Goal: Task Accomplishment & Management: Manage account settings

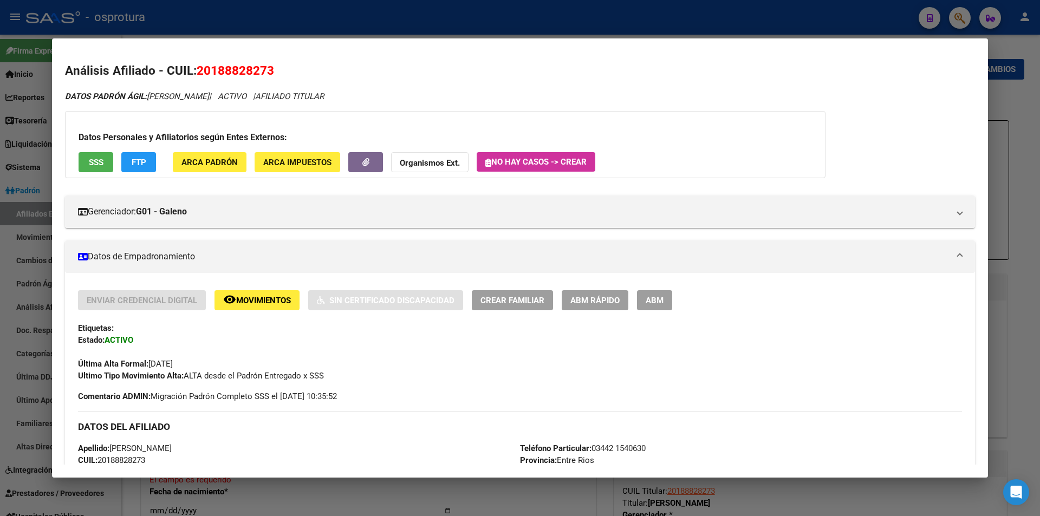
click at [429, 21] on div at bounding box center [520, 258] width 1040 height 516
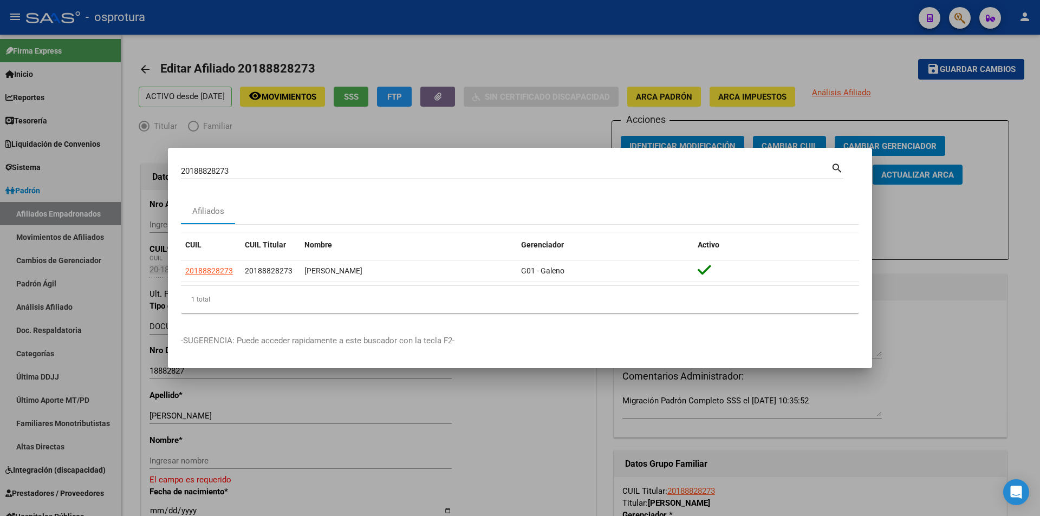
click at [388, 173] on input "20188828273" at bounding box center [506, 171] width 650 height 10
paste input "-29004298-5"
click at [404, 171] on input "20-29004298-5" at bounding box center [506, 171] width 650 height 10
type input "20290042985"
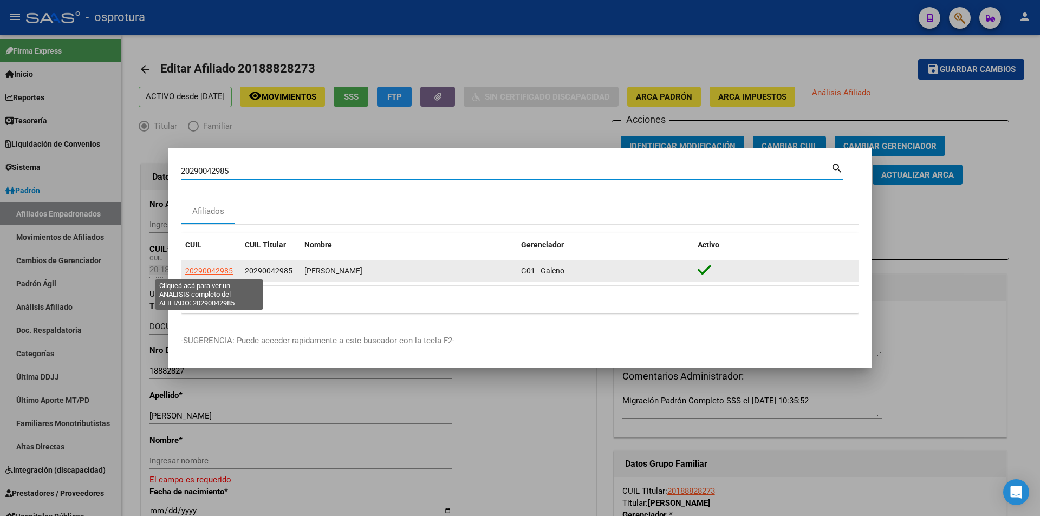
click at [212, 269] on span "20290042985" at bounding box center [209, 271] width 48 height 9
type textarea "20290042985"
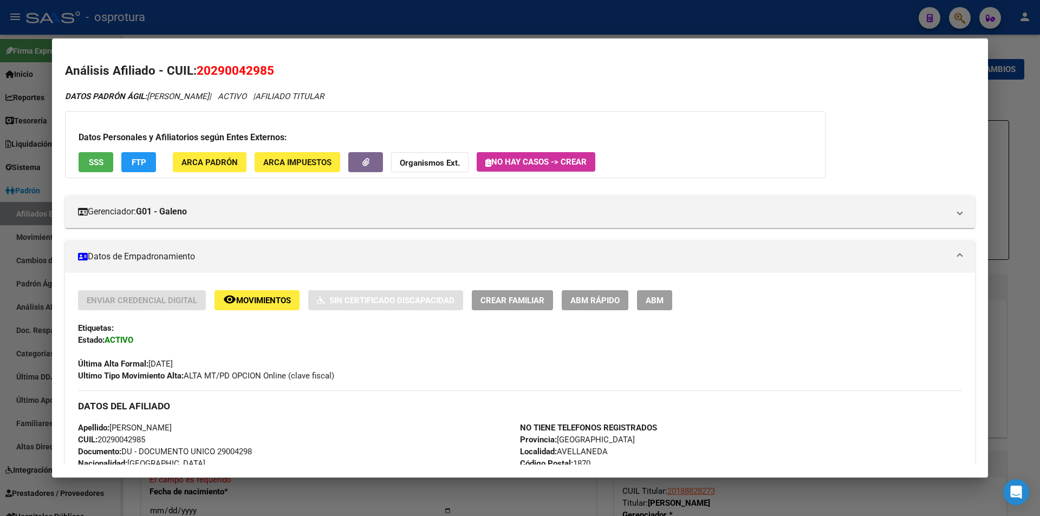
scroll to position [379, 0]
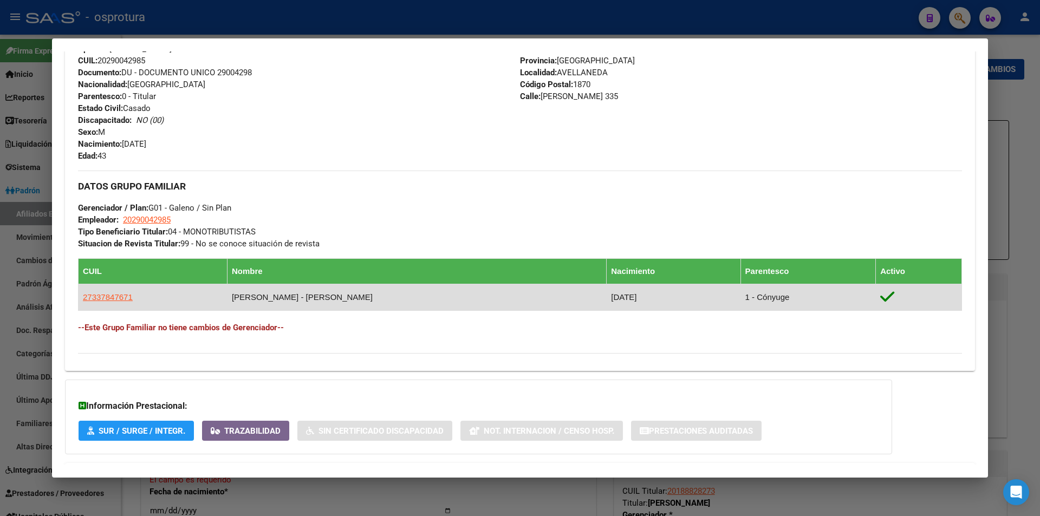
drag, startPoint x: 140, startPoint y: 294, endPoint x: 82, endPoint y: 295, distance: 58.5
click at [82, 295] on td "27337847671" at bounding box center [153, 297] width 149 height 27
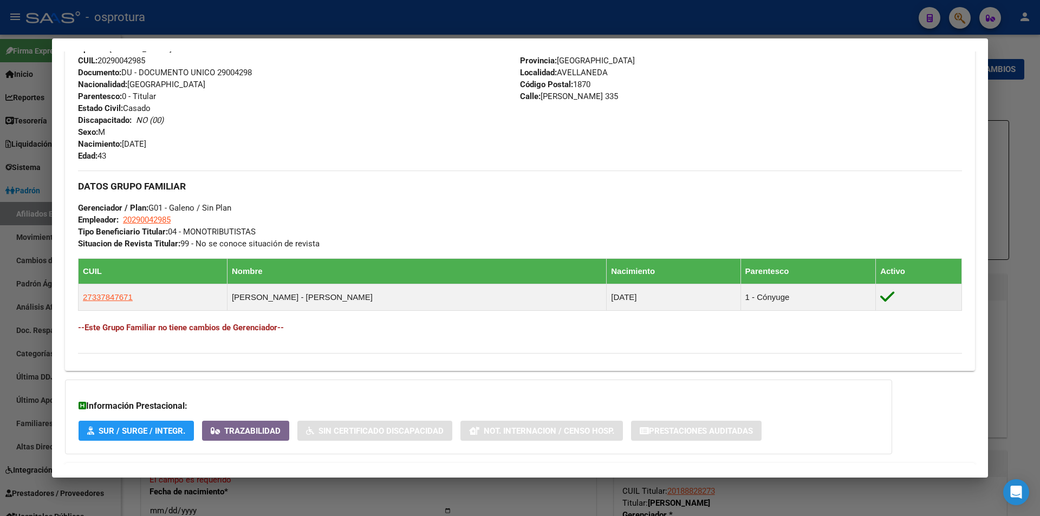
click at [514, 20] on div at bounding box center [520, 258] width 1040 height 516
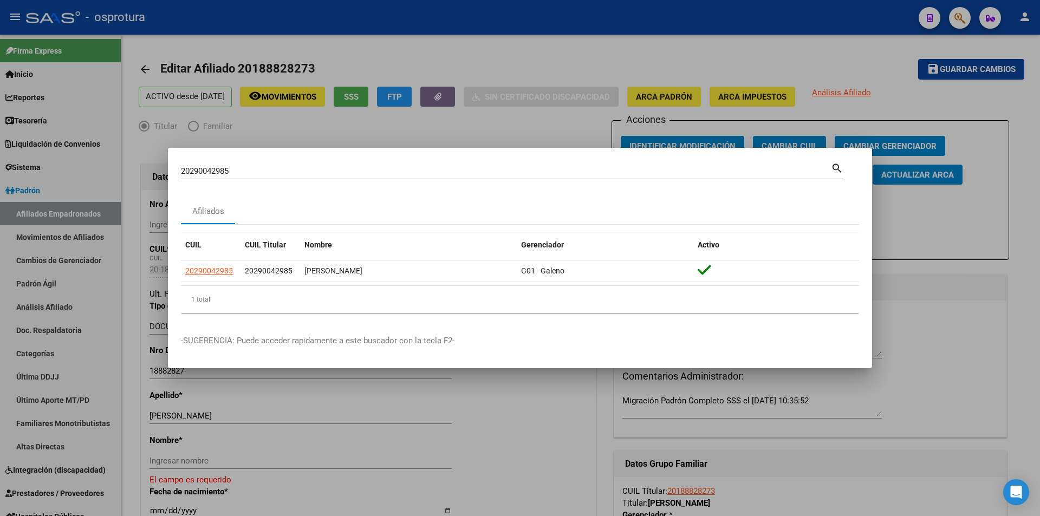
click at [361, 172] on input "20290042985" at bounding box center [506, 171] width 650 height 10
paste input "-18569835-2"
click at [328, 171] on input "20-18569835-2" at bounding box center [506, 171] width 650 height 10
type input "20185698352"
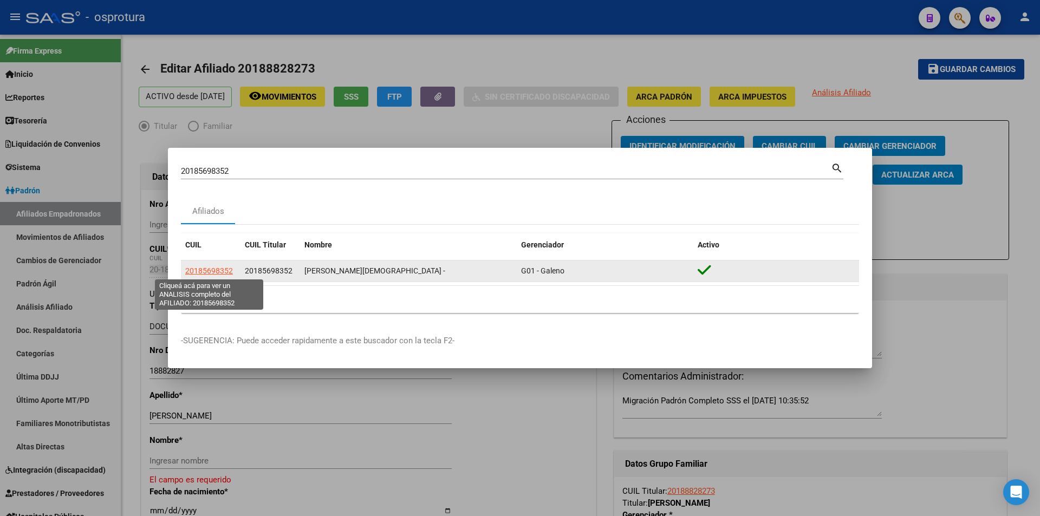
click at [217, 272] on span "20185698352" at bounding box center [209, 271] width 48 height 9
type textarea "20185698352"
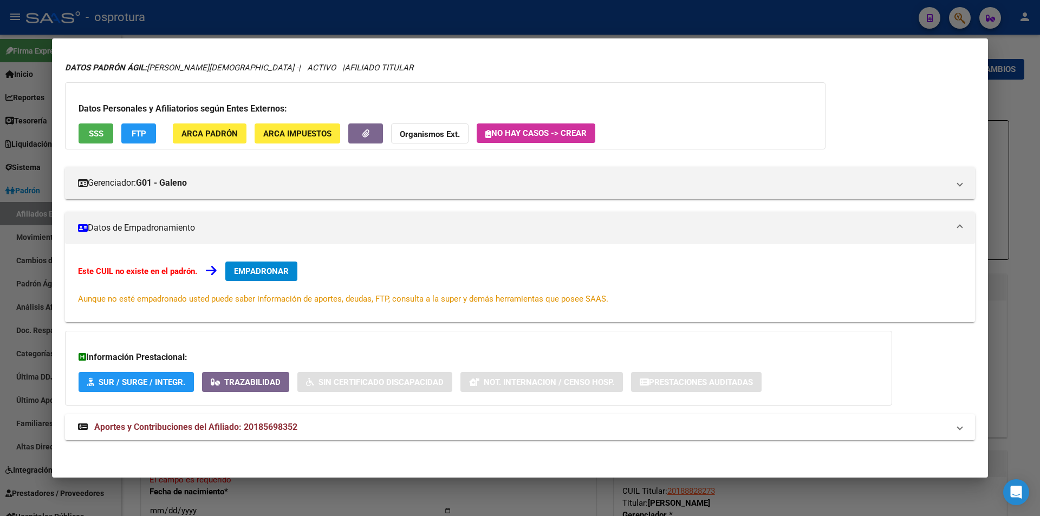
scroll to position [0, 0]
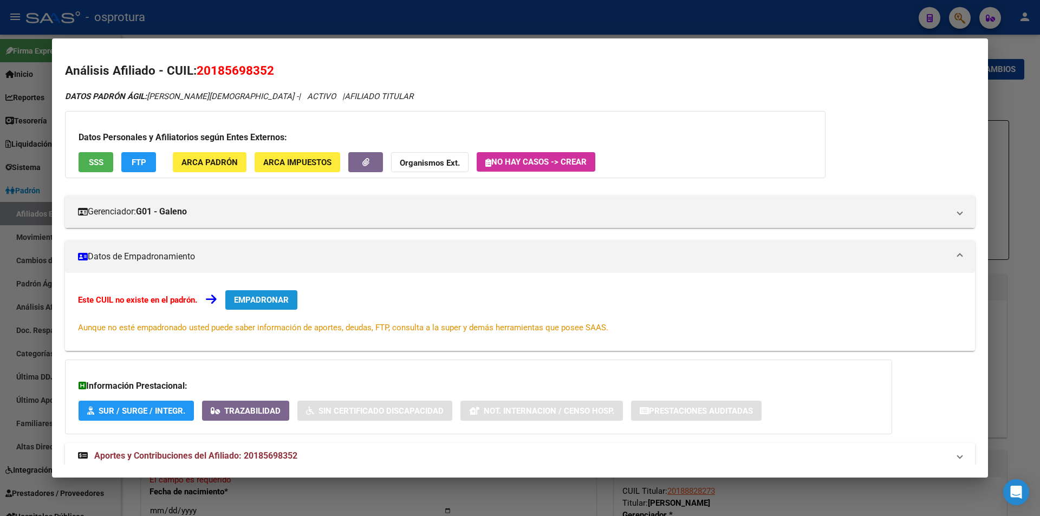
click at [280, 294] on button "EMPADRONAR" at bounding box center [261, 300] width 72 height 20
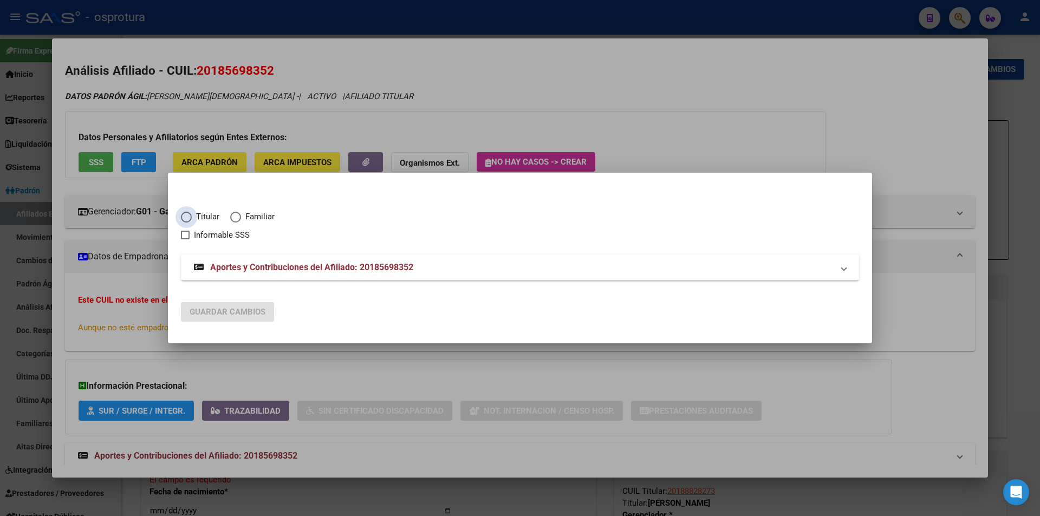
click at [202, 216] on span "Titular" at bounding box center [206, 217] width 28 height 12
click at [192, 216] on input "Titular" at bounding box center [186, 217] width 11 height 11
radio input "true"
checkbox input "true"
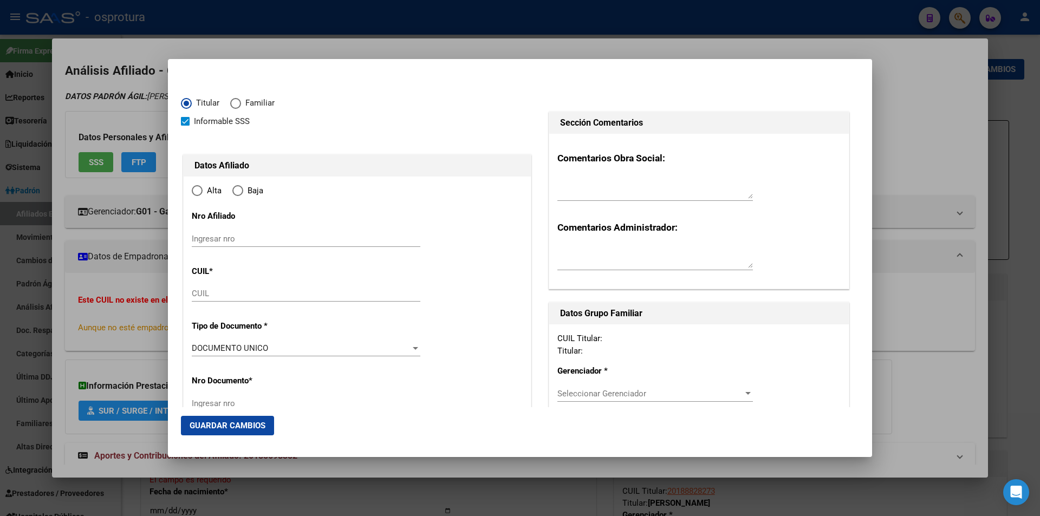
type input "20-18569835-2"
radio input "true"
type input "18569835"
type input "[PERSON_NAME]"
type input "[PERSON_NAME][DEMOGRAPHIC_DATA]"
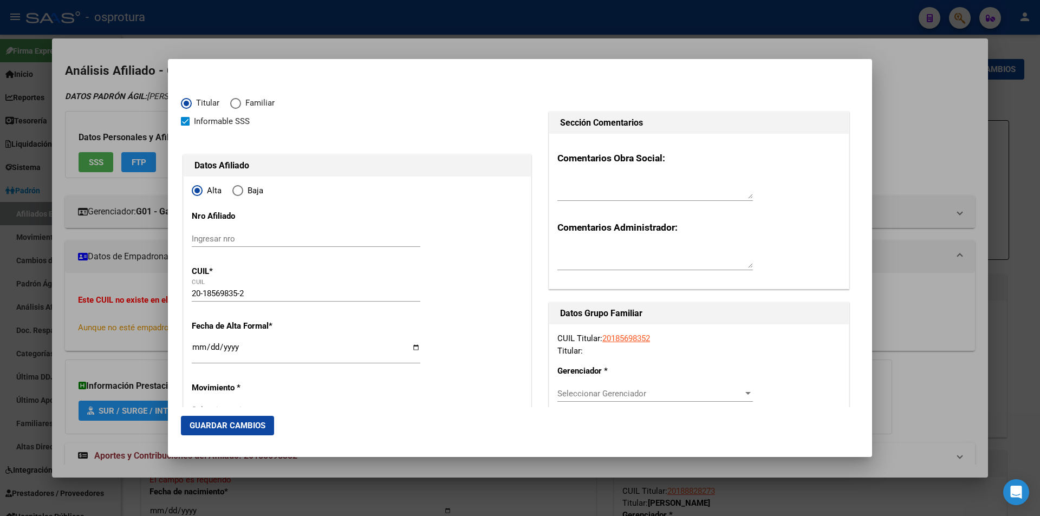
type input "[DATE]"
type input "[PERSON_NAME]"
type input "1640"
type input "TRES SARGENTOS"
type input "1452"
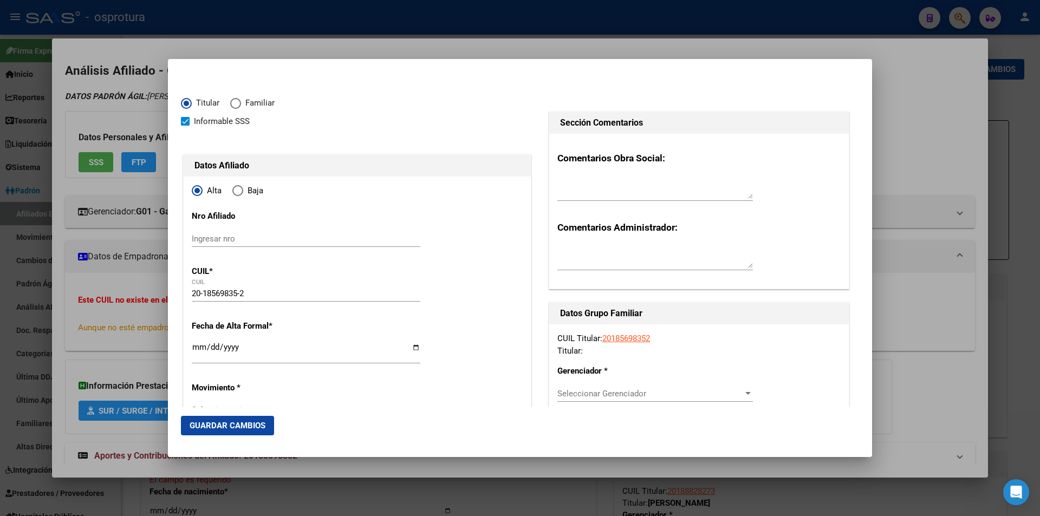
type input "[PERSON_NAME]"
click at [197, 351] on input "Ingresar fecha" at bounding box center [306, 351] width 229 height 17
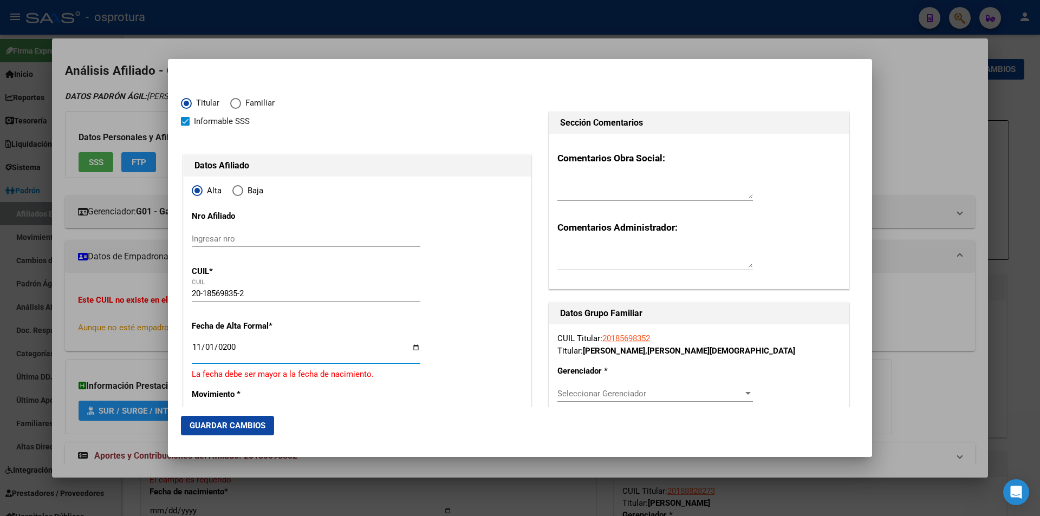
type input "[DATE]"
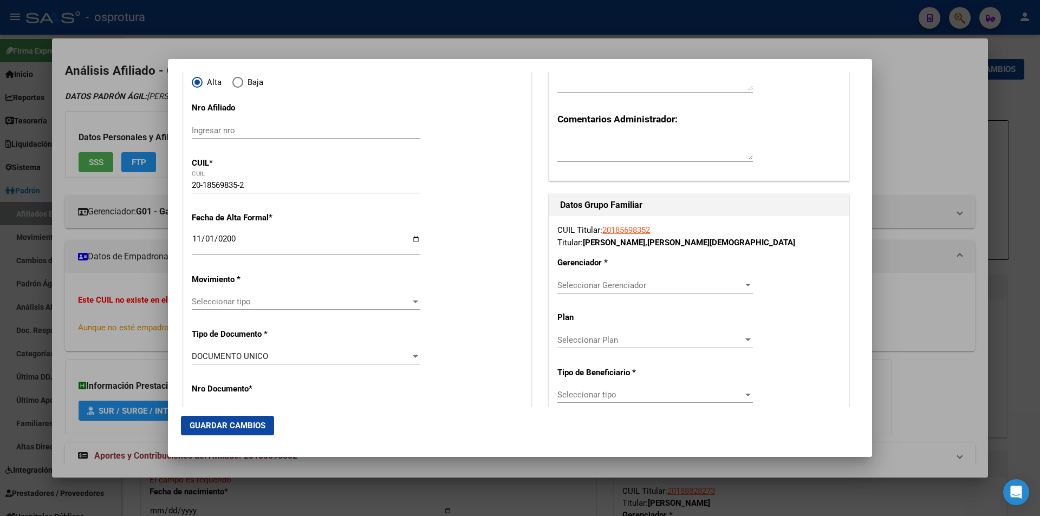
click at [610, 275] on div "CUIL Titular: 20185698352 Titular: [PERSON_NAME] [PERSON_NAME] Gerenciador * Se…" at bounding box center [699, 393] width 300 height 355
click at [613, 284] on span "Seleccionar Gerenciador" at bounding box center [651, 286] width 186 height 10
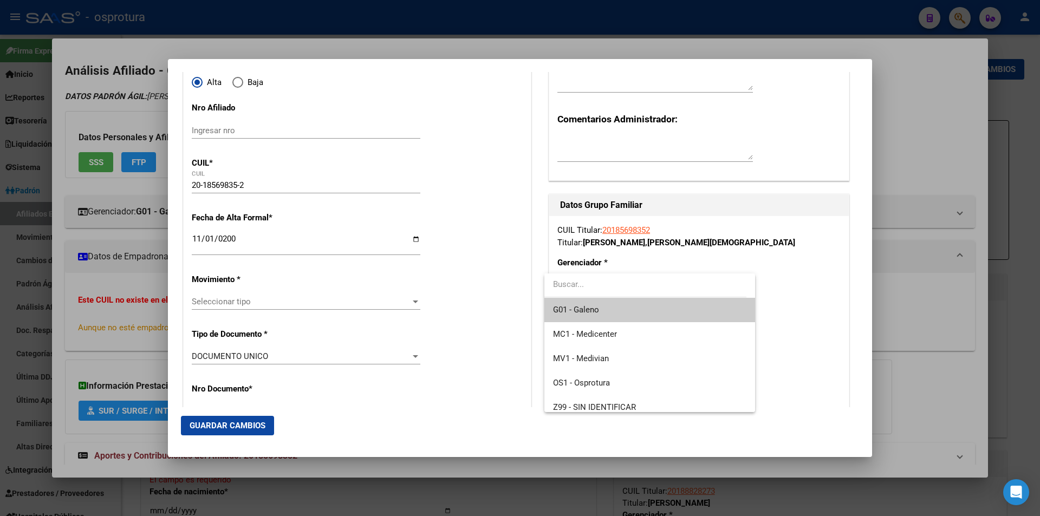
click at [611, 315] on span "G01 - Galeno" at bounding box center [649, 310] width 193 height 24
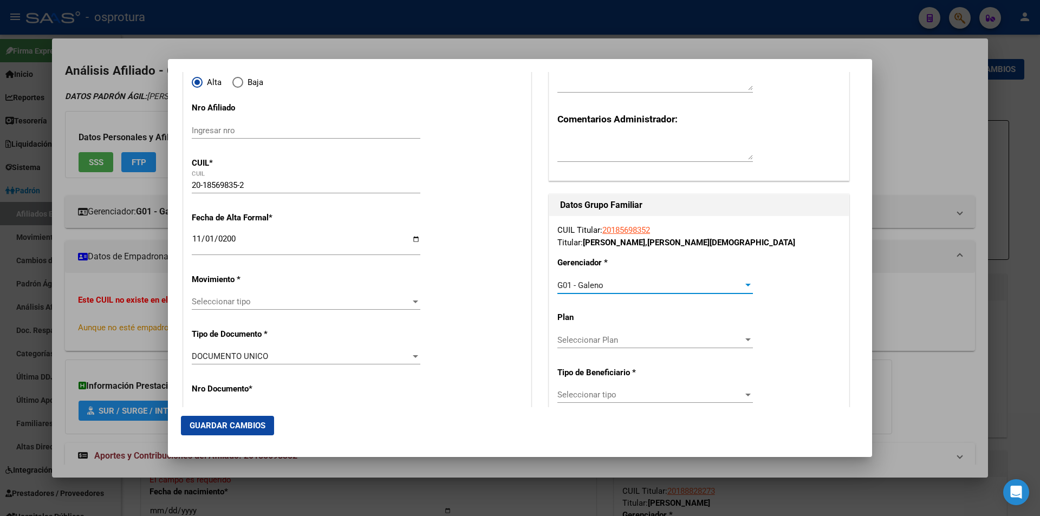
scroll to position [271, 0]
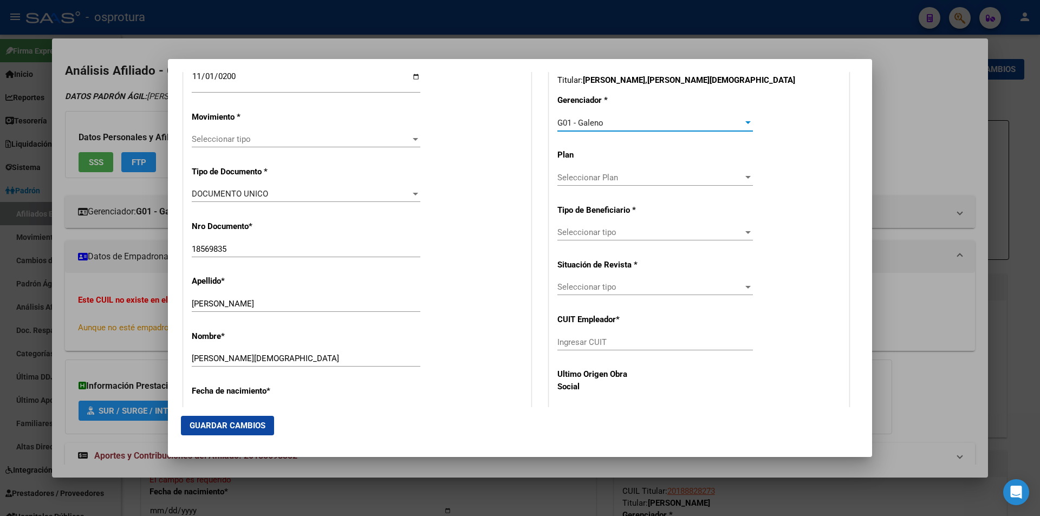
click at [643, 293] on div "Seleccionar tipo Seleccionar tipo" at bounding box center [656, 287] width 196 height 16
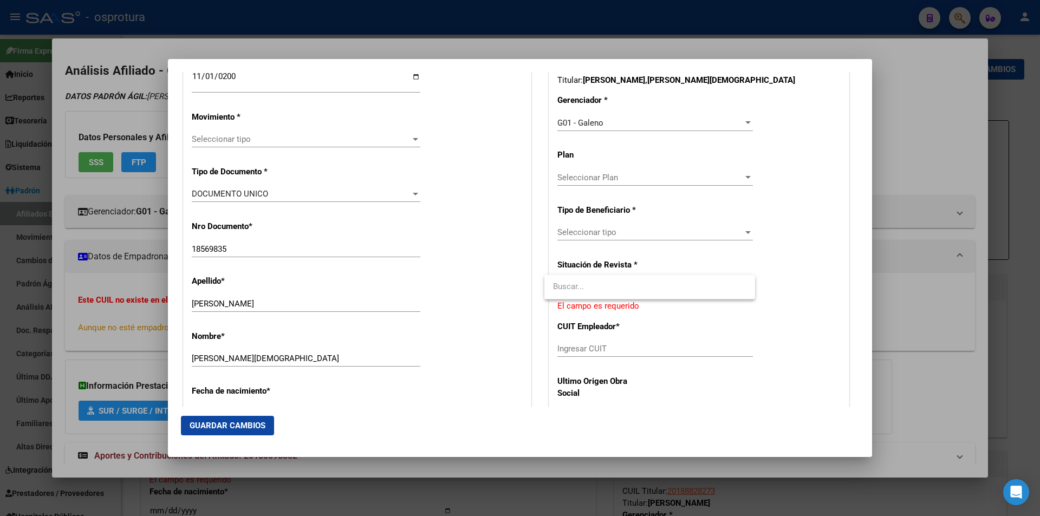
click at [632, 355] on div at bounding box center [520, 258] width 1040 height 516
click at [631, 225] on div "Seleccionar tipo Seleccionar tipo" at bounding box center [656, 232] width 196 height 16
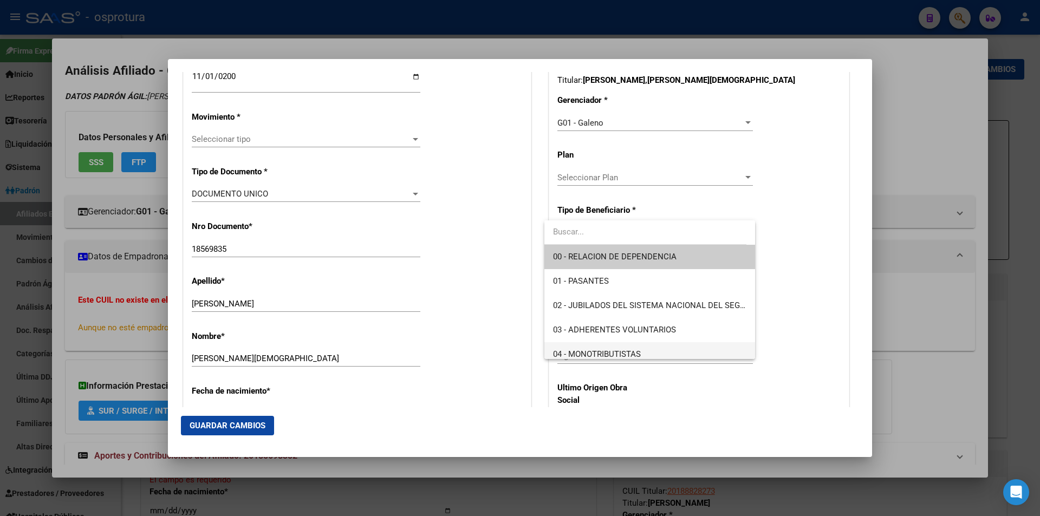
click at [611, 348] on span "04 - MONOTRIBUTISTAS" at bounding box center [649, 354] width 193 height 24
type input "20-18569835-2"
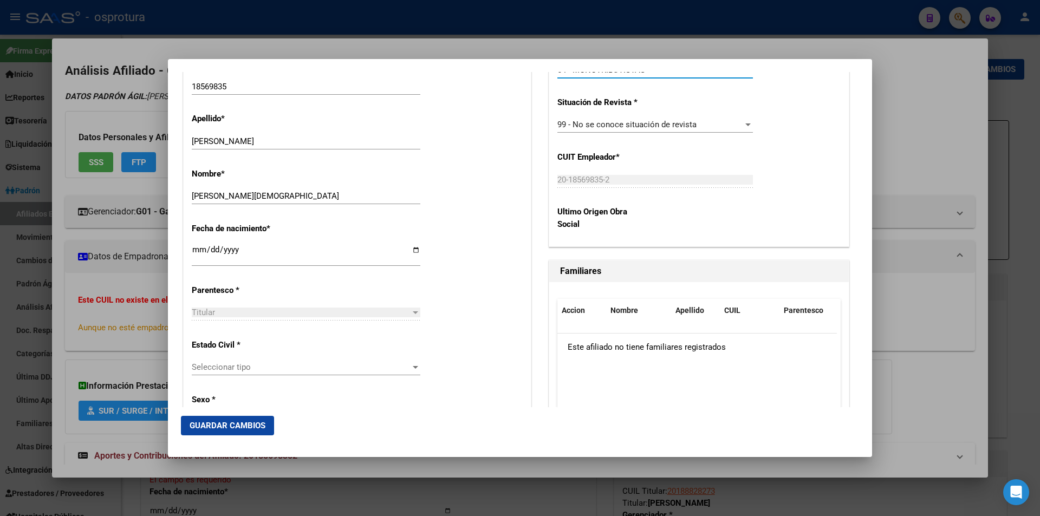
scroll to position [488, 0]
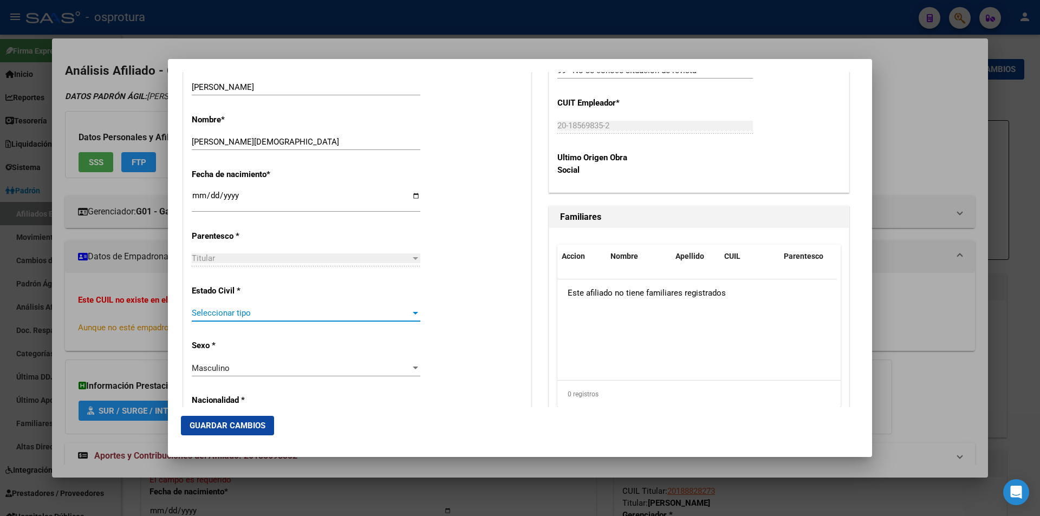
click at [263, 317] on span "Seleccionar tipo" at bounding box center [301, 313] width 219 height 10
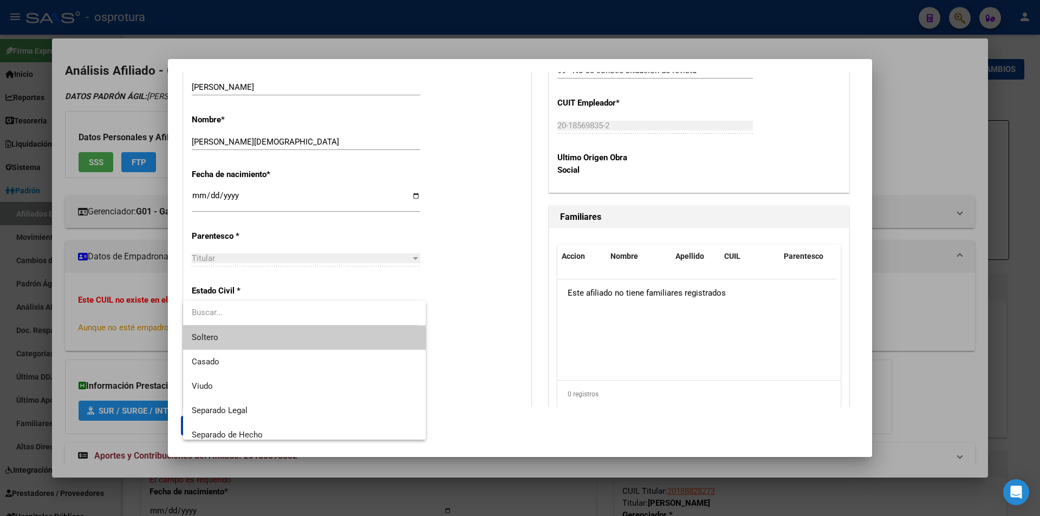
click at [266, 332] on span "Soltero" at bounding box center [304, 338] width 225 height 24
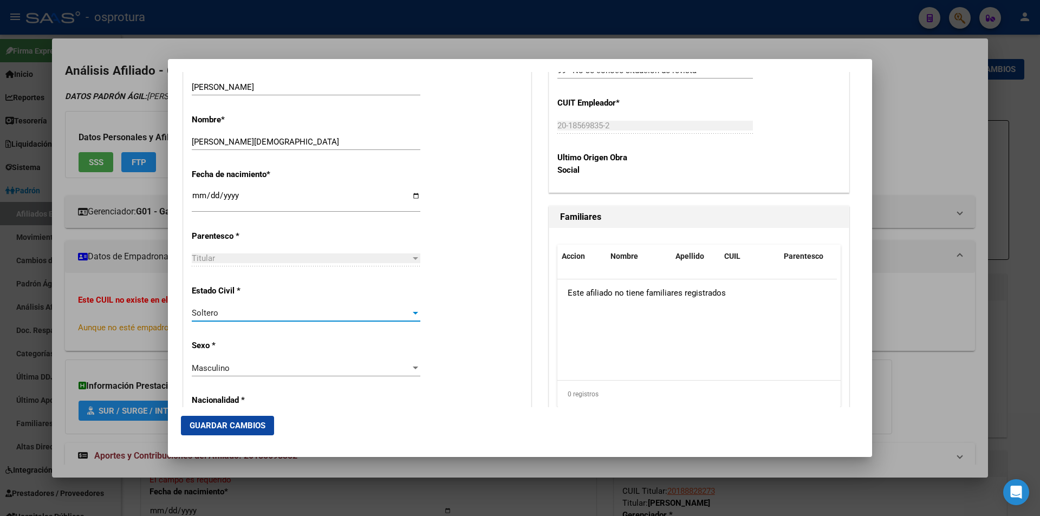
click at [221, 425] on span "Guardar Cambios" at bounding box center [228, 426] width 76 height 10
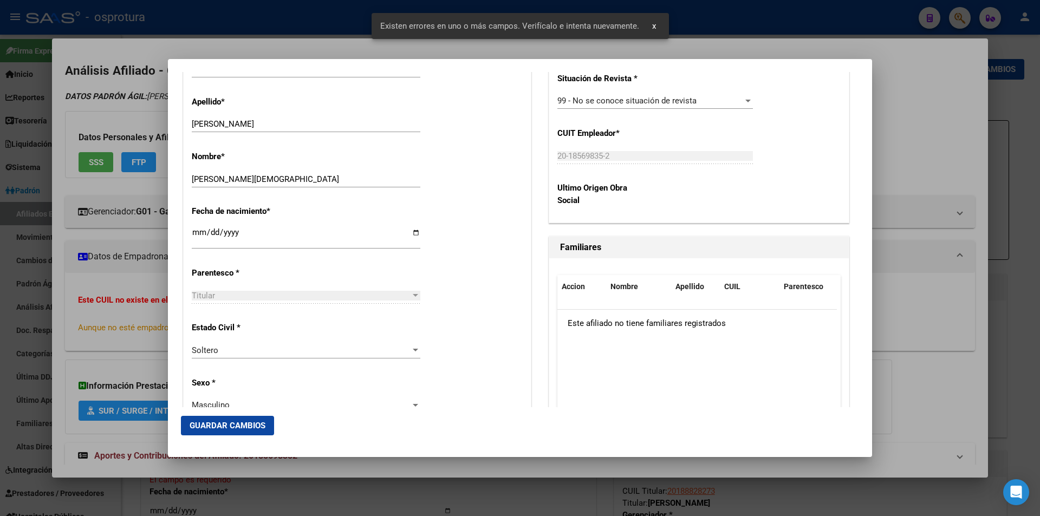
scroll to position [241, 0]
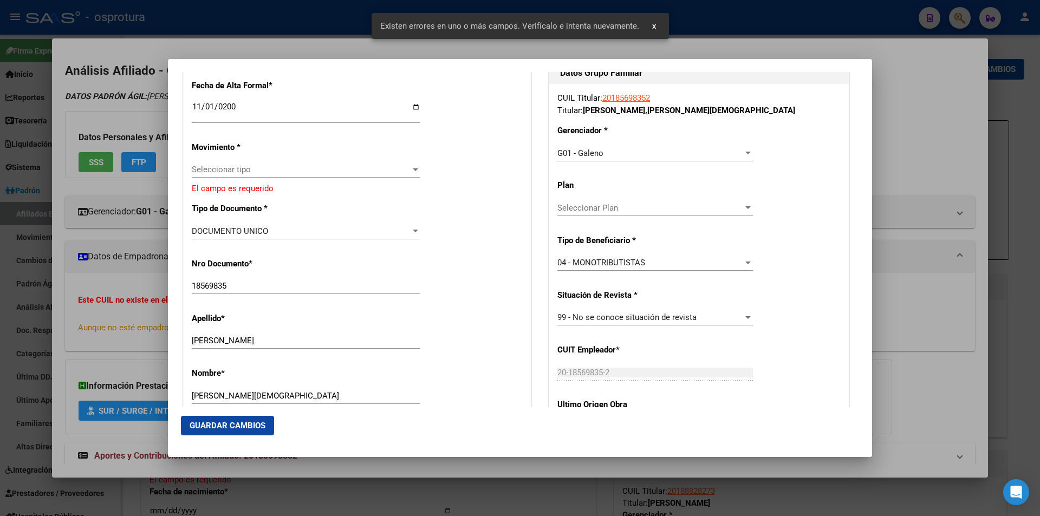
click at [282, 174] on span "Seleccionar tipo" at bounding box center [301, 170] width 219 height 10
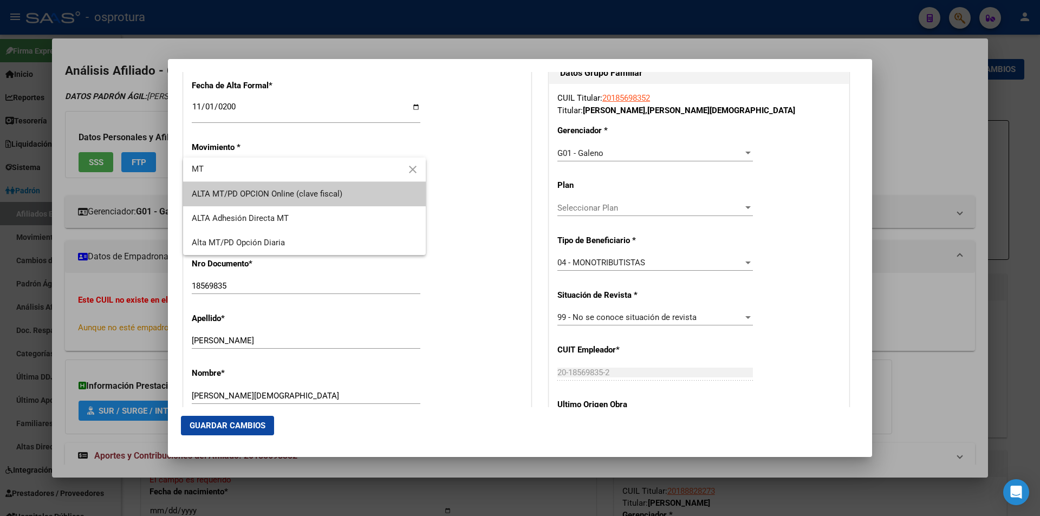
type input "MT"
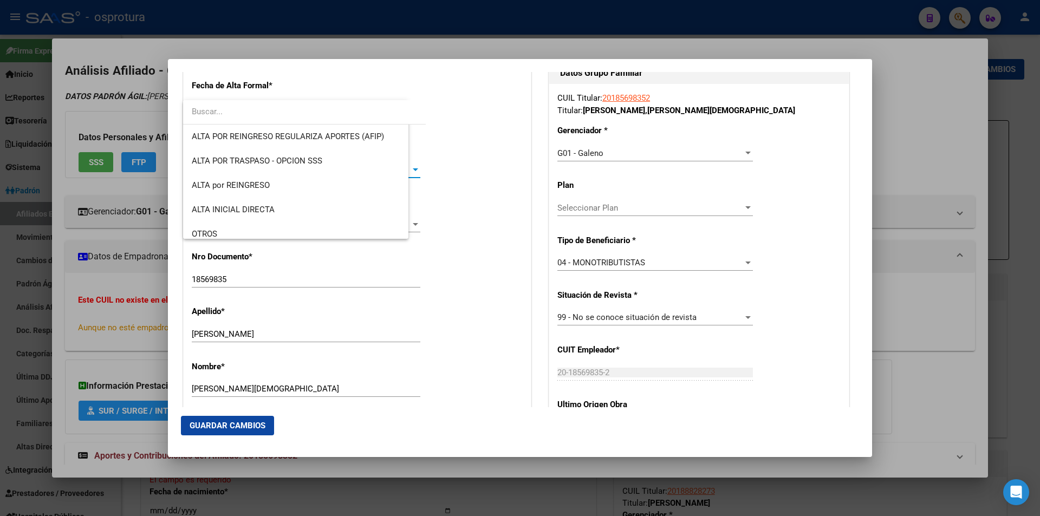
scroll to position [260, 0]
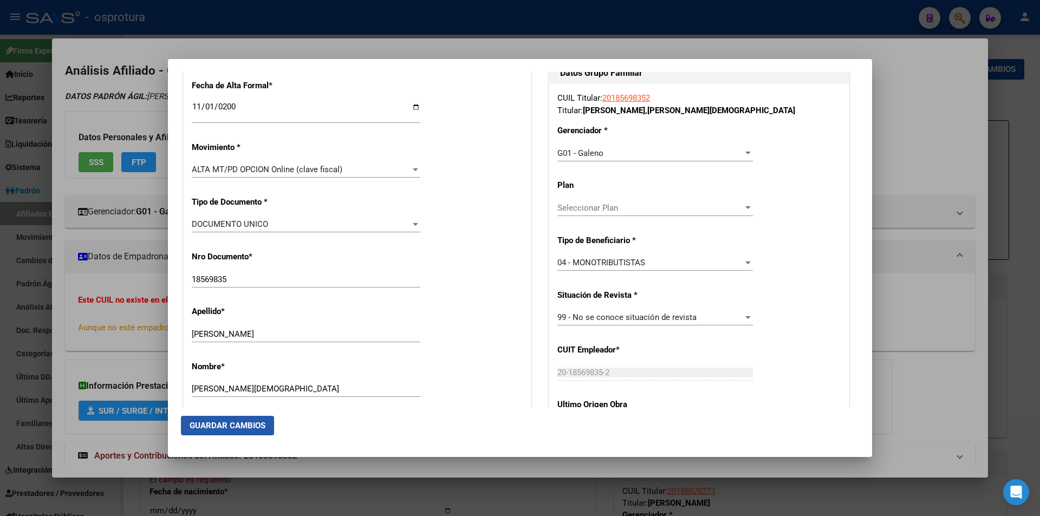
click at [227, 417] on button "Guardar Cambios" at bounding box center [227, 426] width 93 height 20
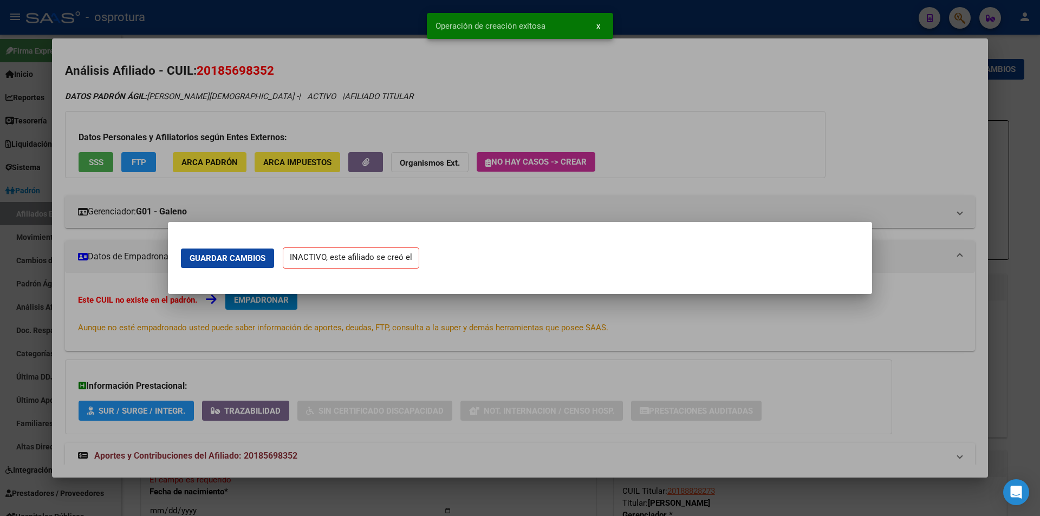
scroll to position [0, 0]
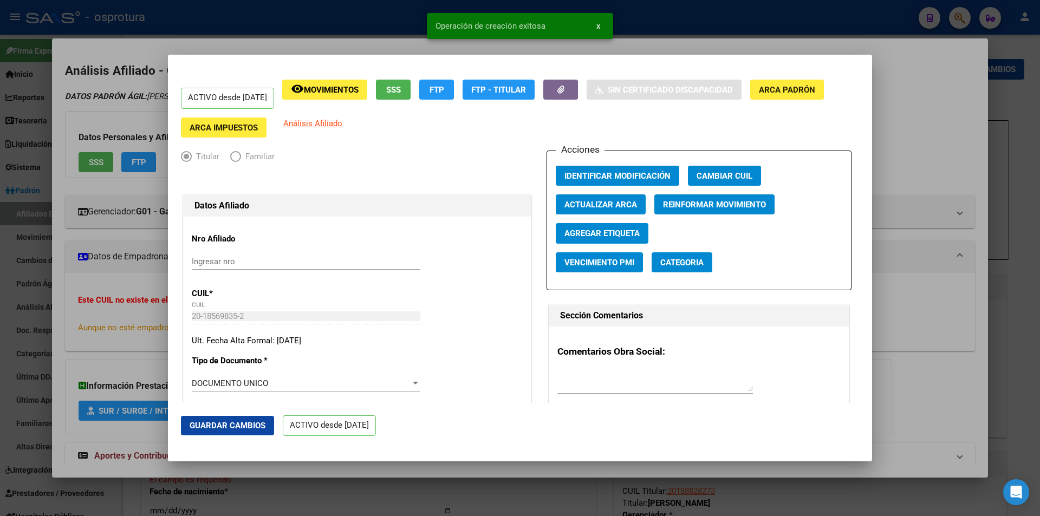
click at [910, 163] on div at bounding box center [520, 258] width 1040 height 516
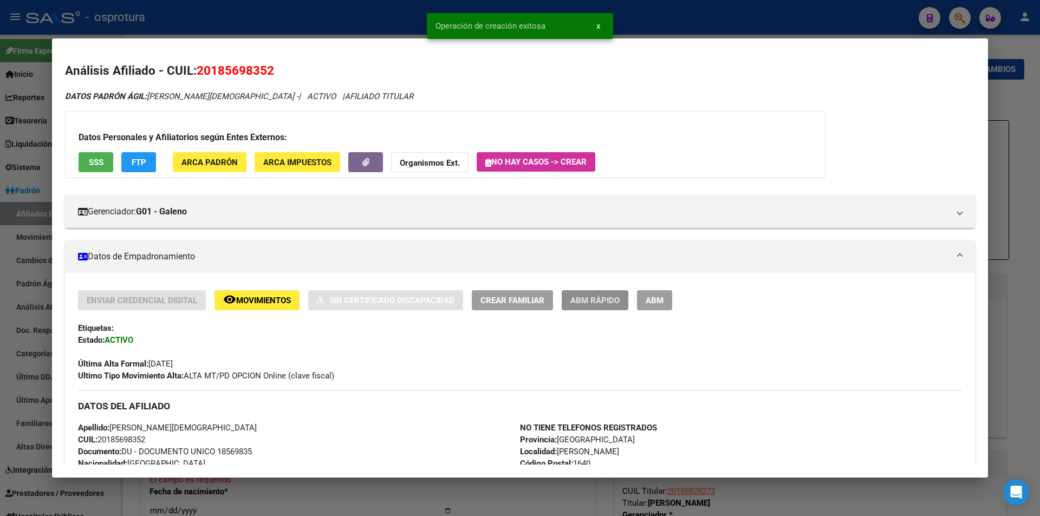
click at [608, 302] on span "ABM Rápido" at bounding box center [595, 301] width 49 height 10
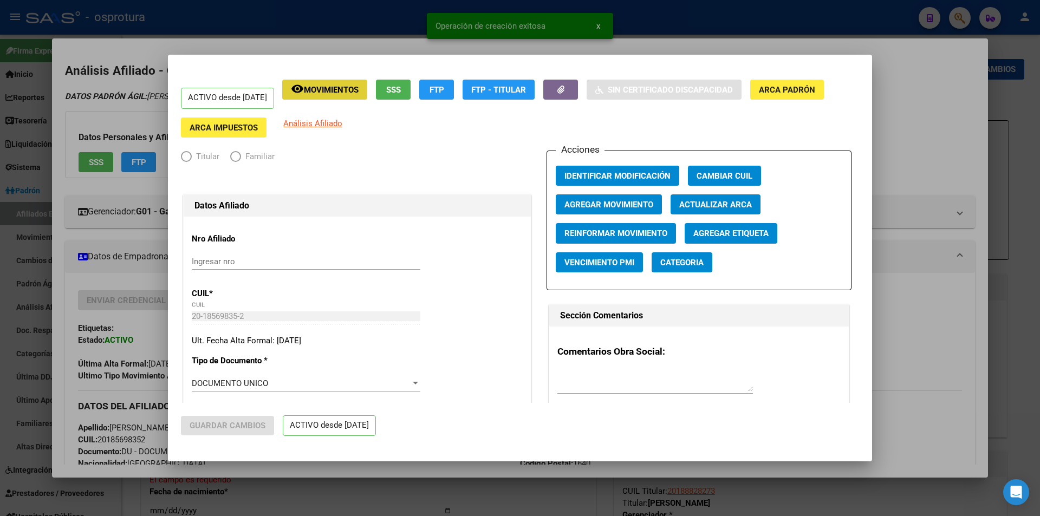
radio input "true"
type input "20-18569835-2"
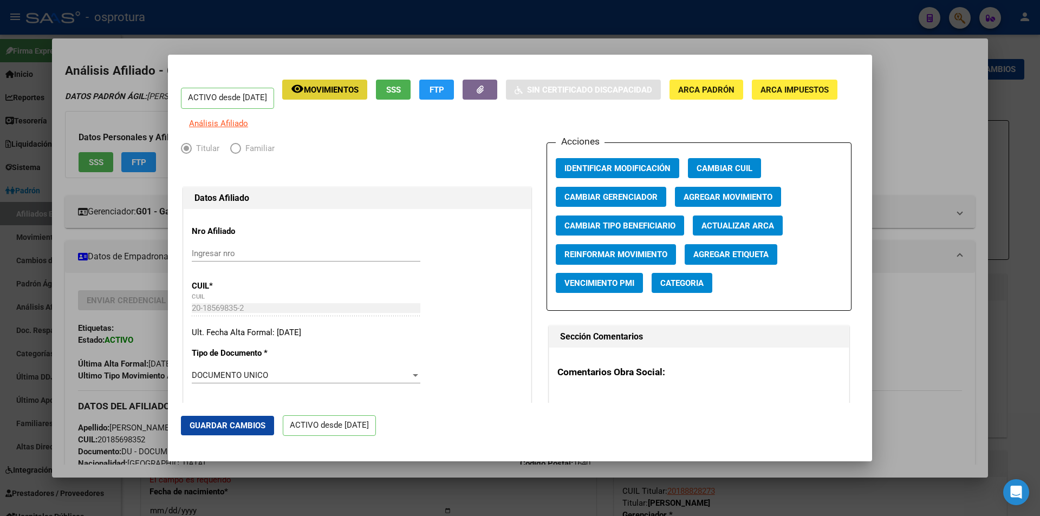
click at [707, 198] on button "Agregar Movimiento" at bounding box center [728, 197] width 106 height 20
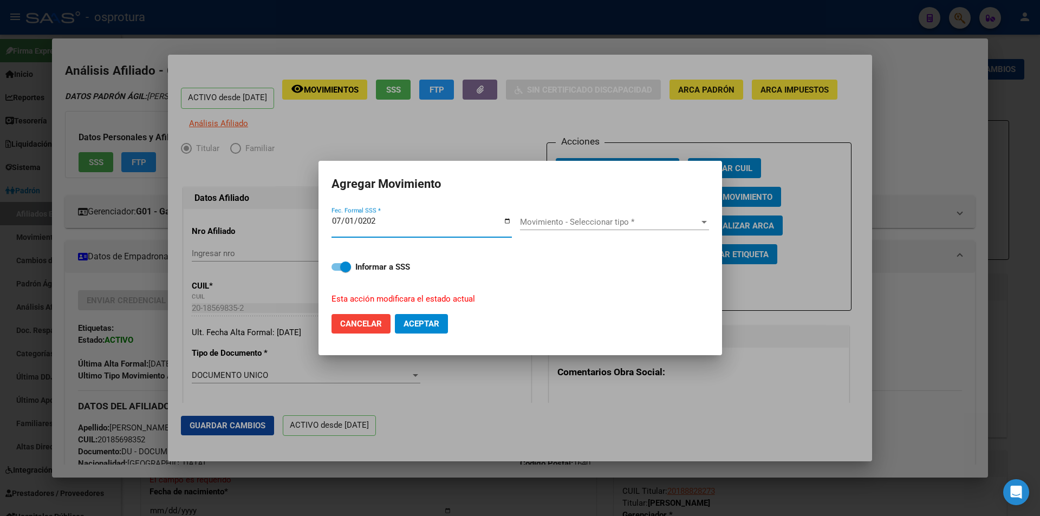
type input "[DATE]"
click at [565, 221] on span "Movimiento - Seleccionar tipo *" at bounding box center [609, 222] width 179 height 10
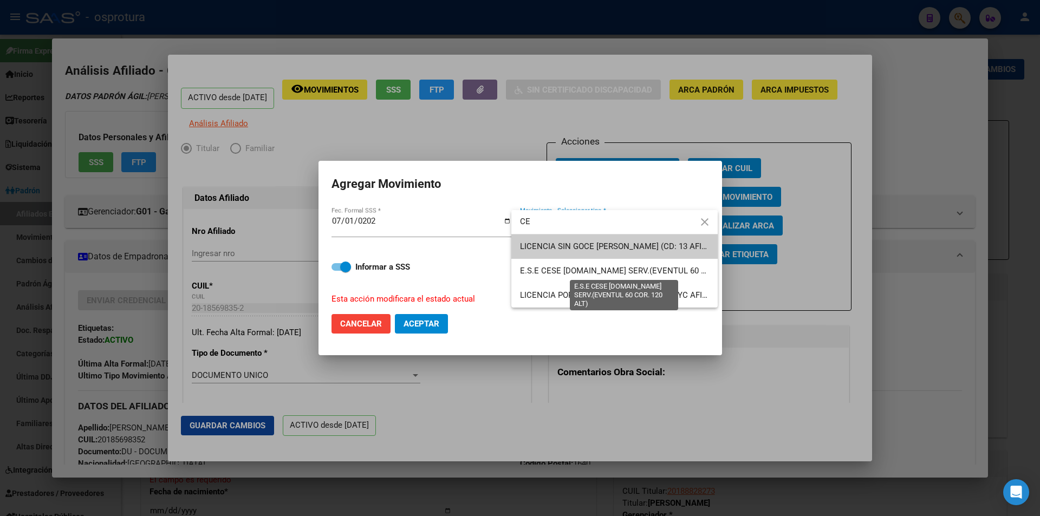
type input "C"
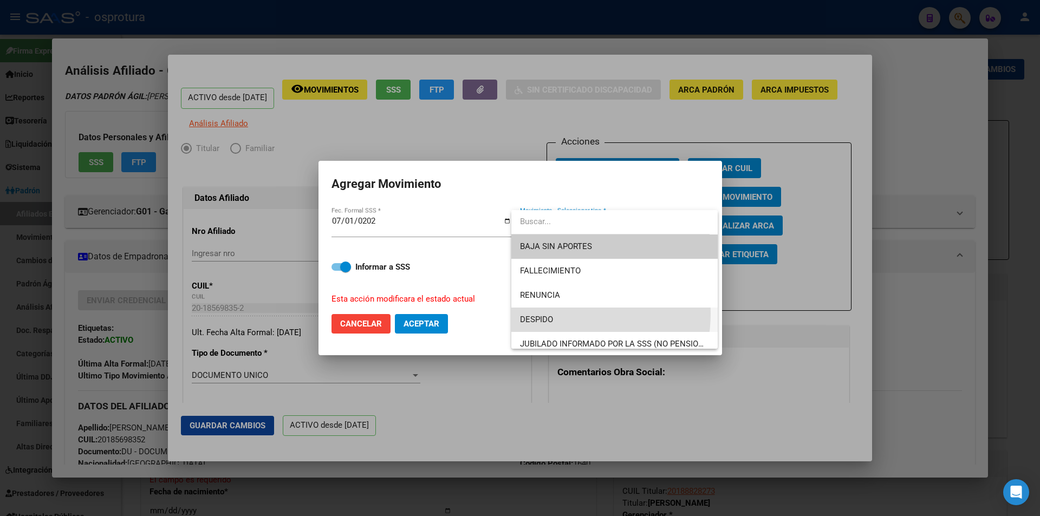
click at [562, 314] on span "DESPIDO" at bounding box center [614, 320] width 189 height 24
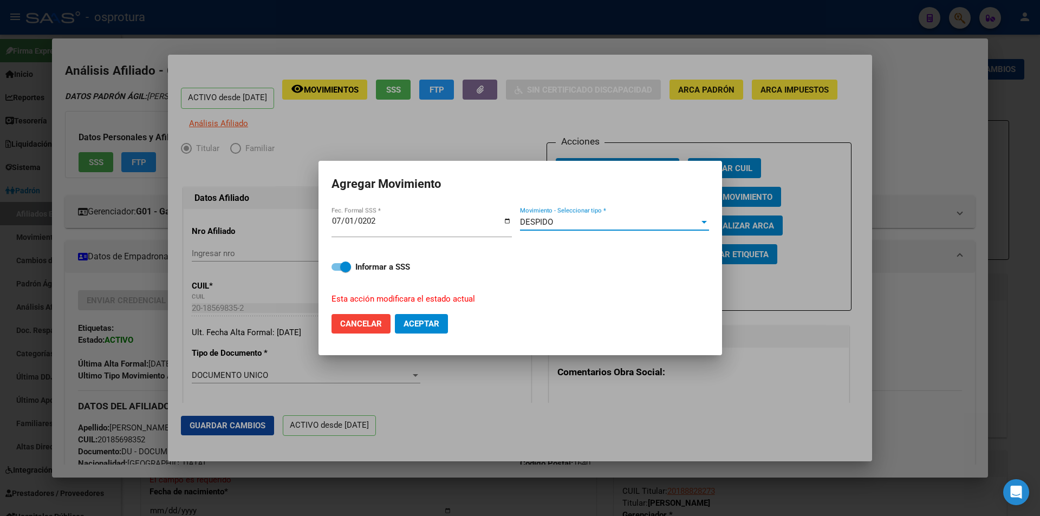
click at [412, 323] on span "Aceptar" at bounding box center [422, 324] width 36 height 10
checkbox input "false"
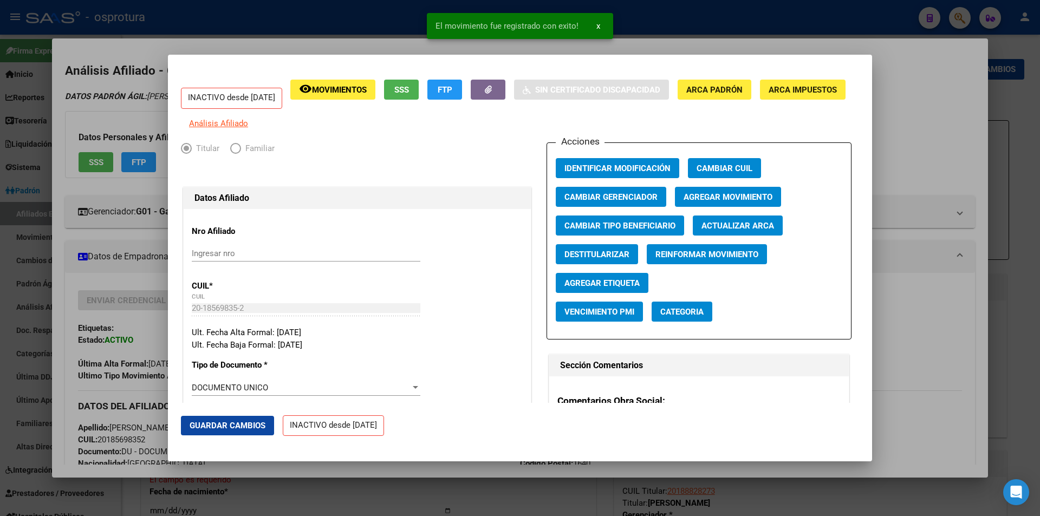
click at [908, 145] on div at bounding box center [520, 258] width 1040 height 516
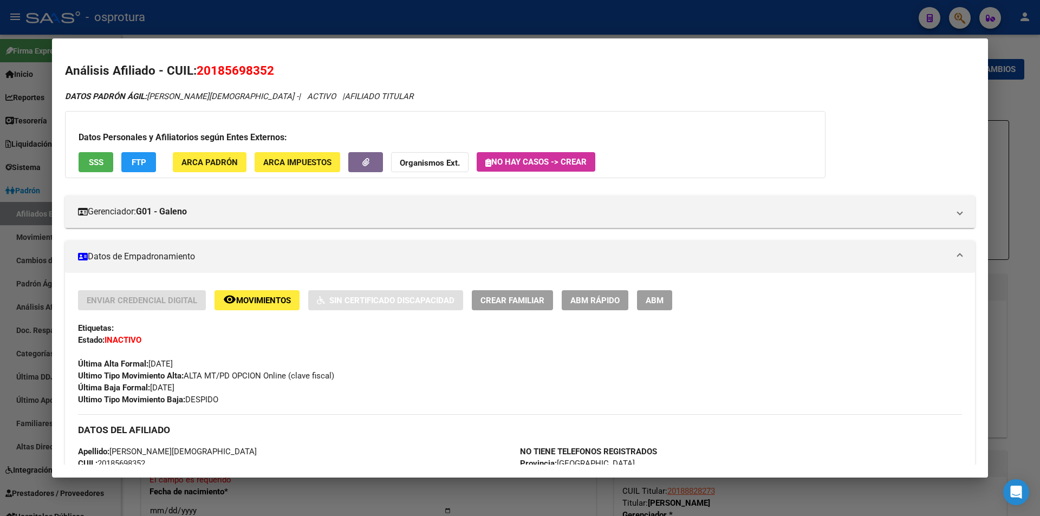
click at [455, 4] on div at bounding box center [520, 258] width 1040 height 516
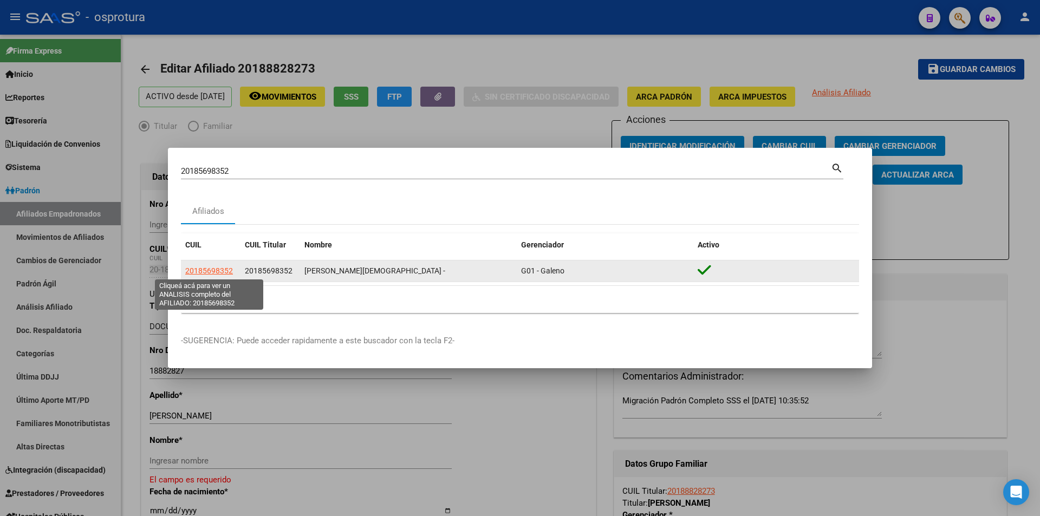
click at [226, 272] on span "20185698352" at bounding box center [209, 271] width 48 height 9
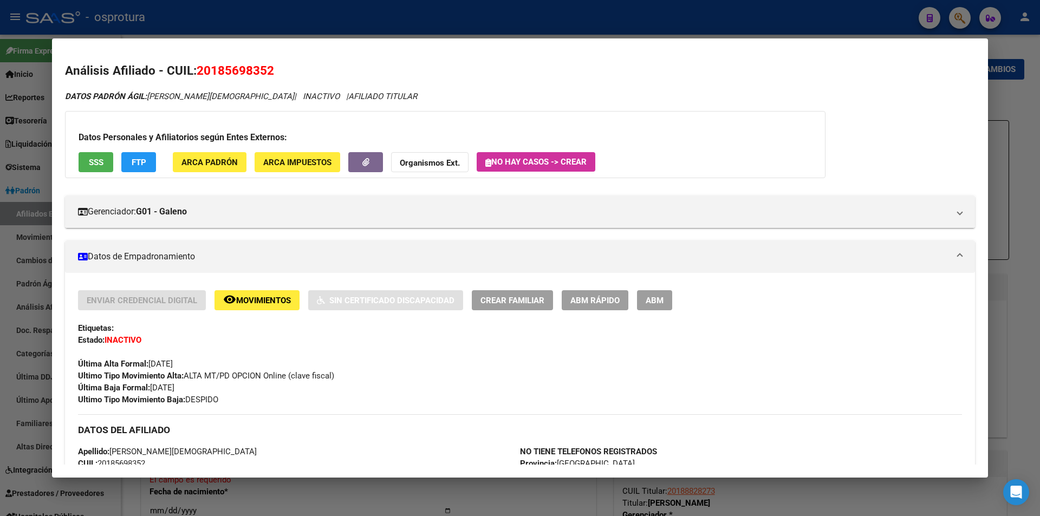
click at [467, 5] on div at bounding box center [520, 258] width 1040 height 516
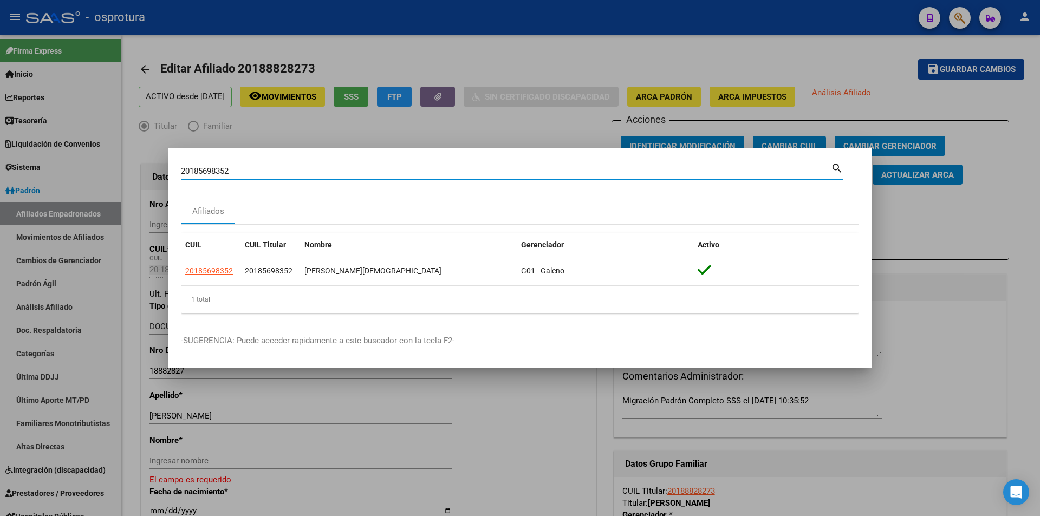
click at [344, 172] on input "20185698352" at bounding box center [506, 171] width 650 height 10
paste input "7-45352896-6"
type input "27453528966"
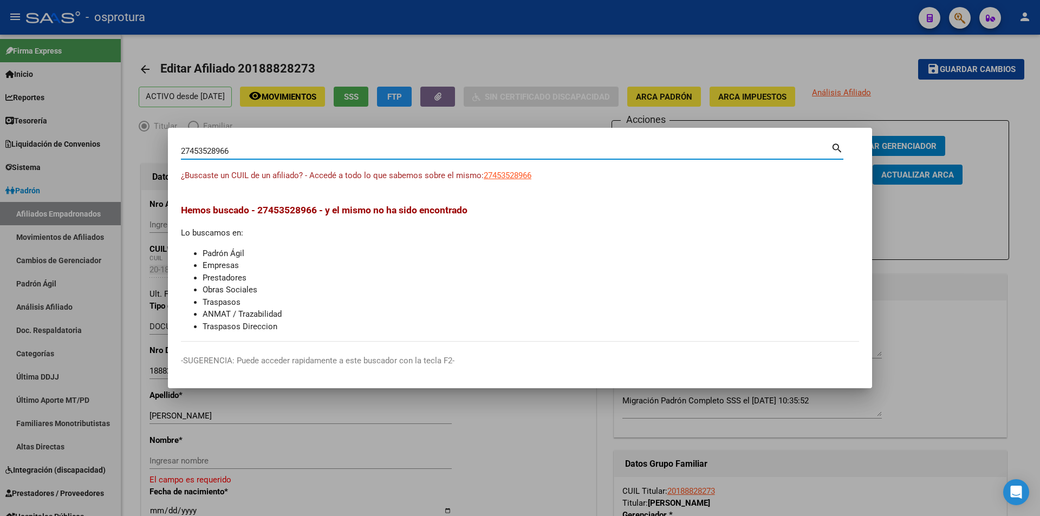
drag, startPoint x: 485, startPoint y: 173, endPoint x: 496, endPoint y: 176, distance: 11.6
click at [488, 176] on div "¿Buscaste un CUIL de un afiliado? - Accedé a todo lo que sabemos sobre el mismo…" at bounding box center [520, 182] width 678 height 24
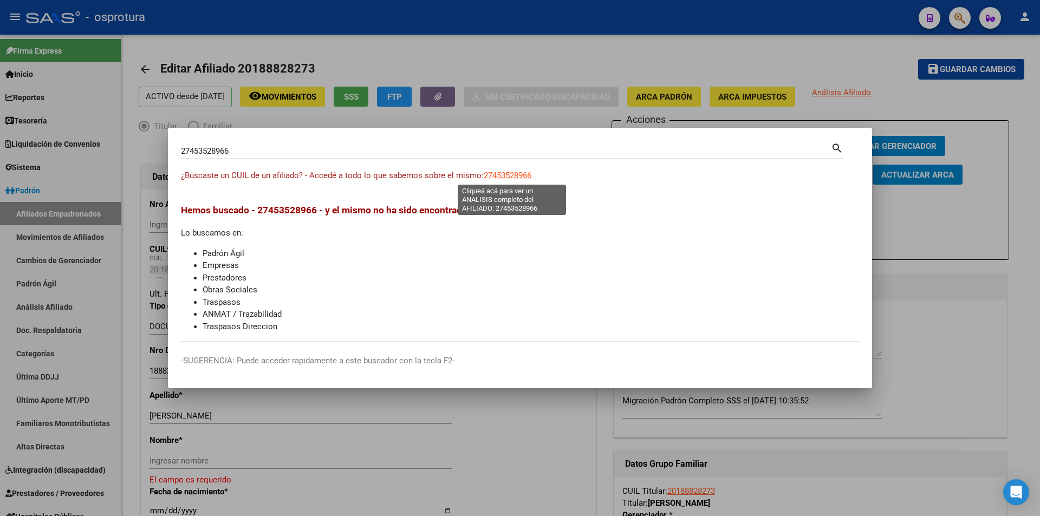
click at [498, 176] on span "27453528966" at bounding box center [508, 176] width 48 height 10
type textarea "27453528966"
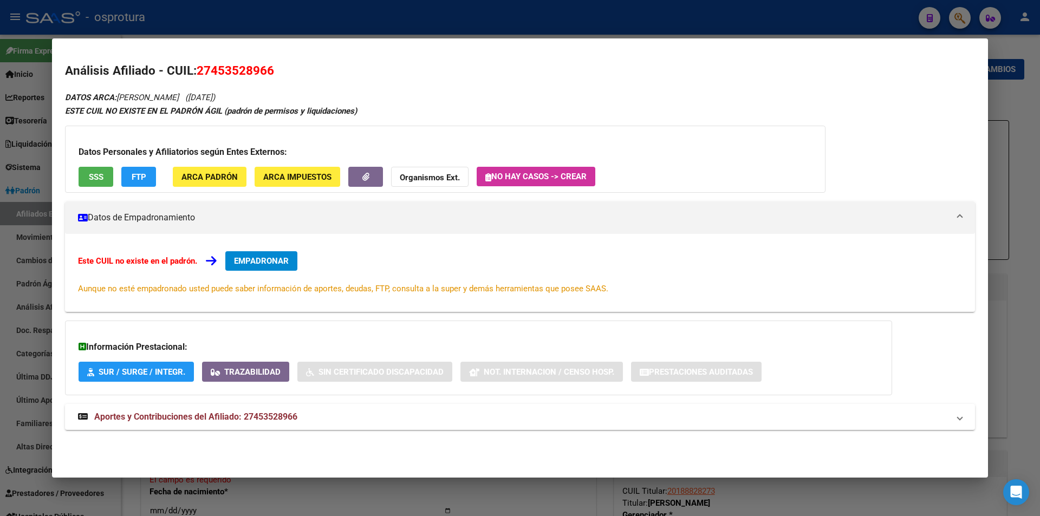
click at [466, 8] on div at bounding box center [520, 258] width 1040 height 516
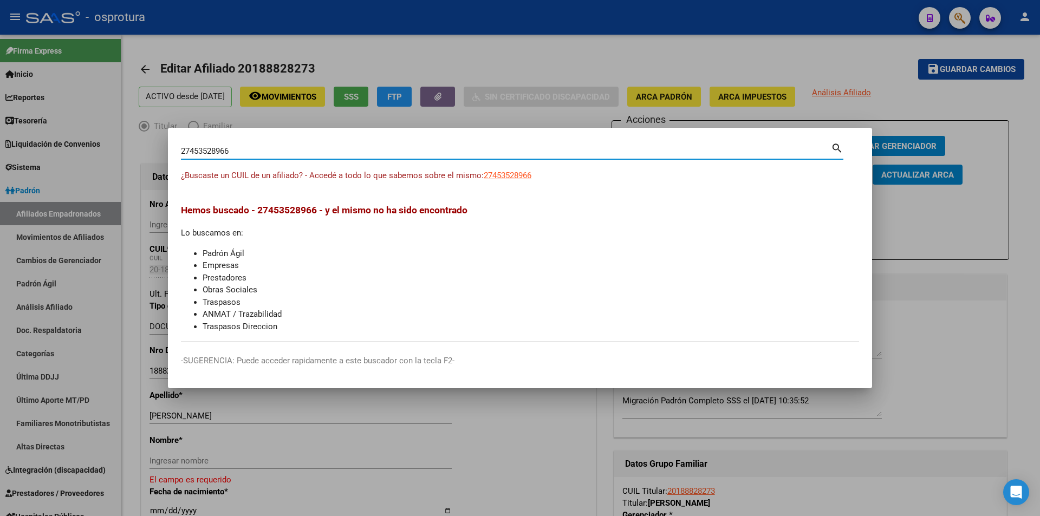
click at [398, 153] on input "27453528966" at bounding box center [506, 151] width 650 height 10
paste input "-38878743-"
type input "27388787436"
click at [504, 171] on span "27388787436" at bounding box center [508, 176] width 48 height 10
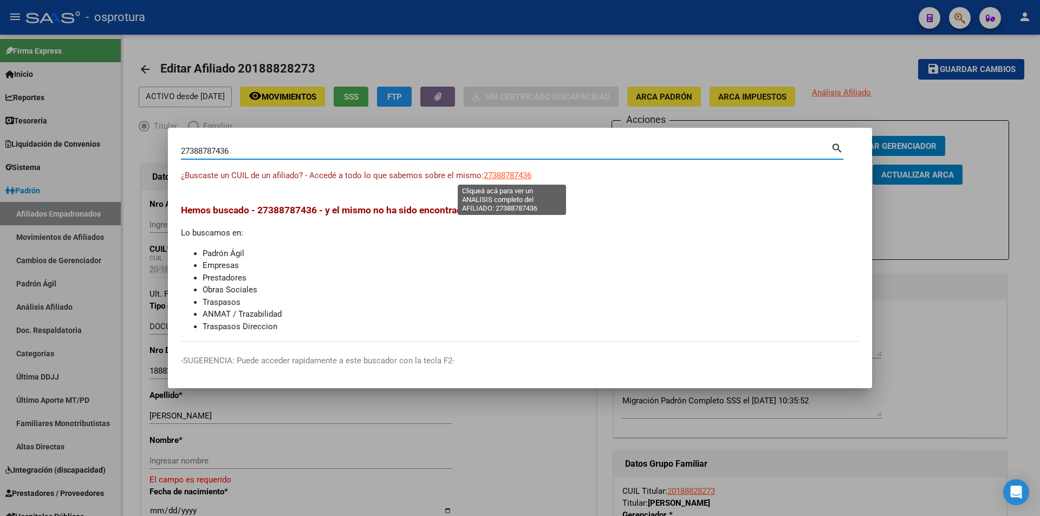
type textarea "27388787436"
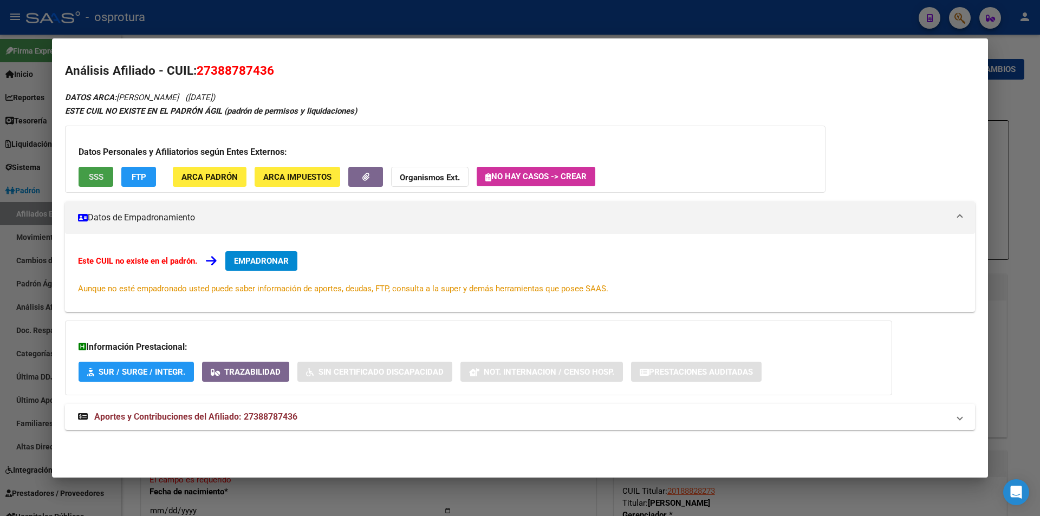
click at [104, 175] on button "SSS" at bounding box center [96, 177] width 35 height 20
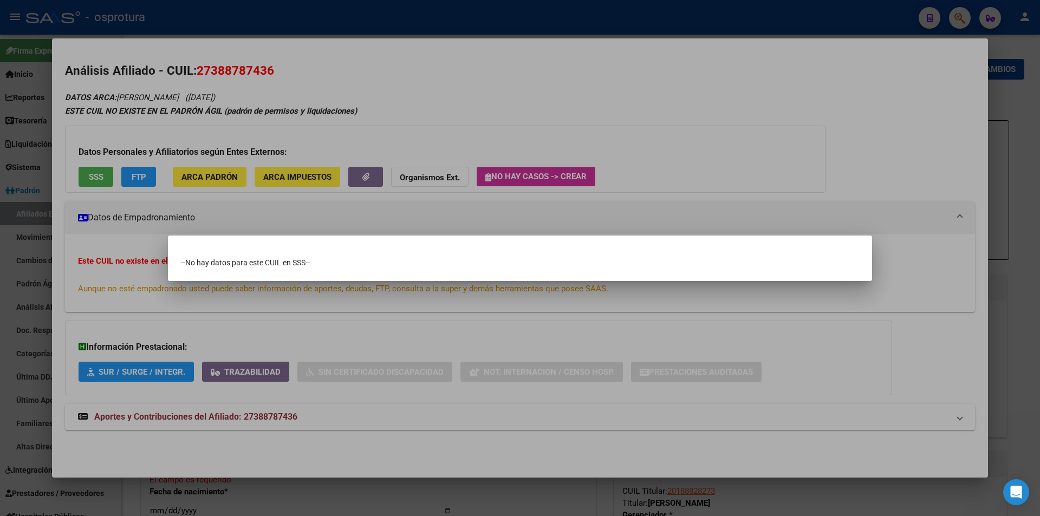
drag, startPoint x: 377, startPoint y: 129, endPoint x: 378, endPoint y: 121, distance: 8.2
click at [378, 129] on div at bounding box center [520, 258] width 1040 height 516
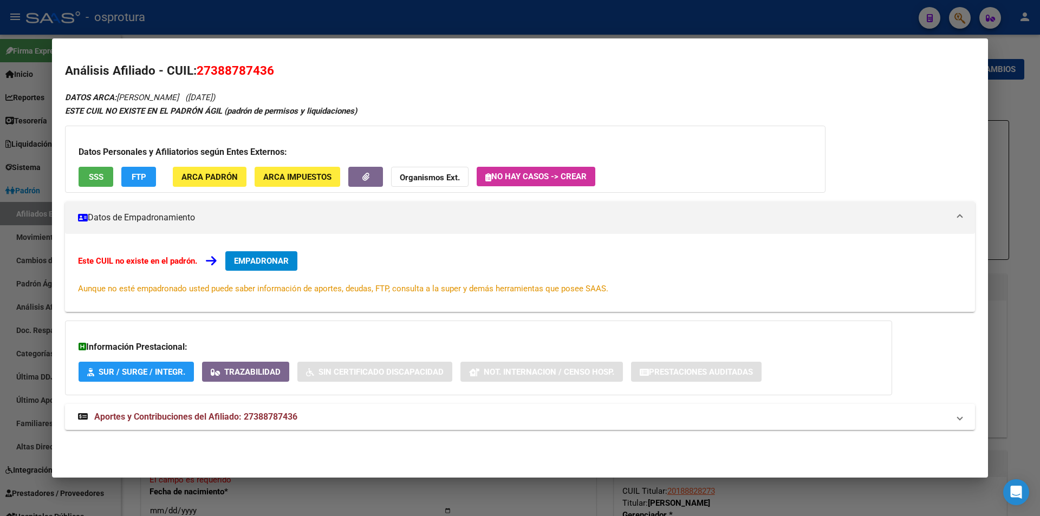
click at [385, 32] on div at bounding box center [520, 258] width 1040 height 516
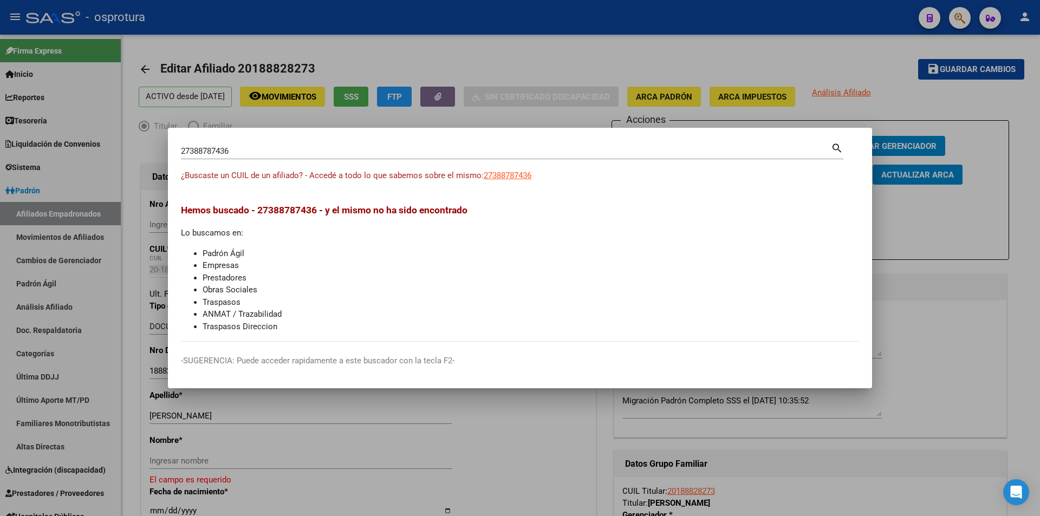
click at [392, 148] on input "27388787436" at bounding box center [506, 151] width 650 height 10
paste input "0-30686905-2"
type input "20306869052"
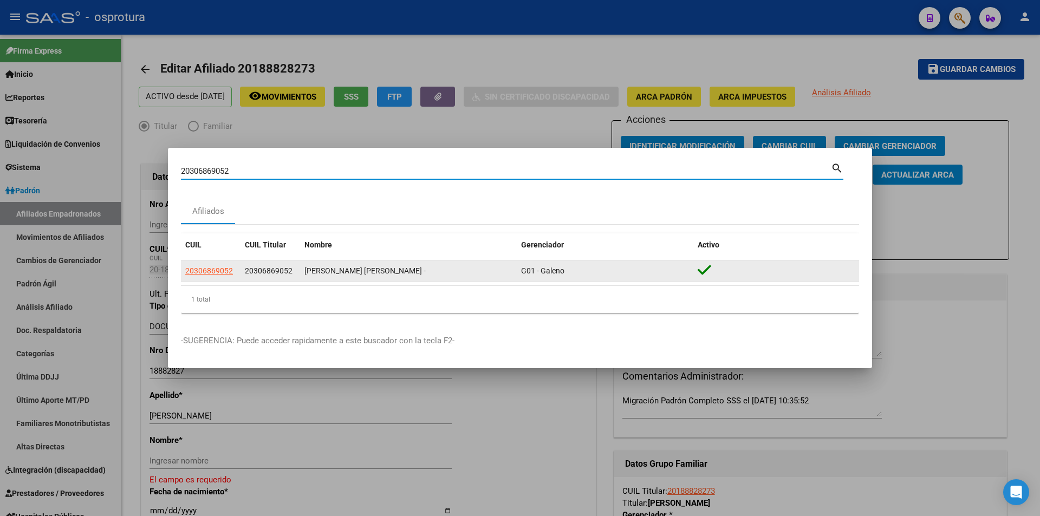
click at [214, 277] on app-link-go-to "20306869052" at bounding box center [209, 271] width 48 height 12
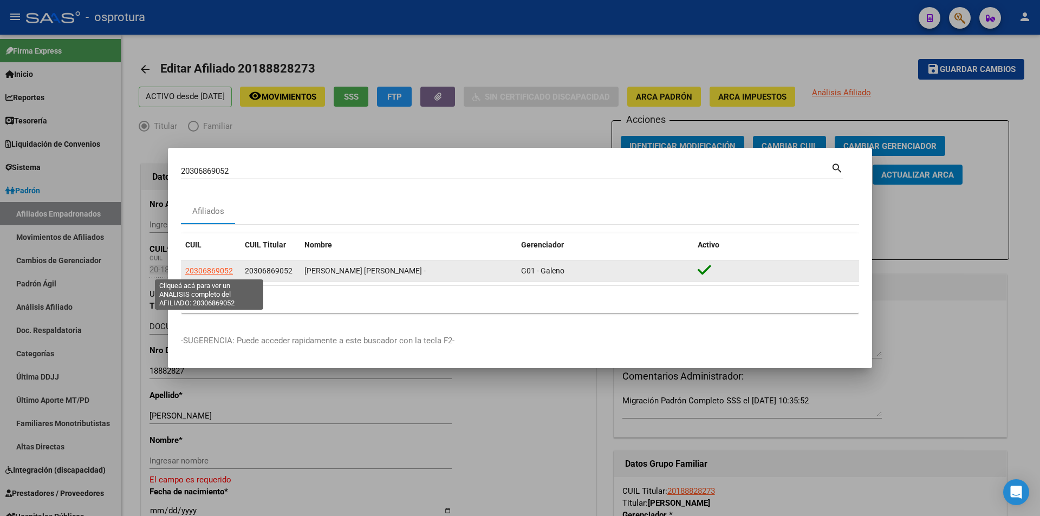
click at [213, 274] on span "20306869052" at bounding box center [209, 271] width 48 height 9
type textarea "20306869052"
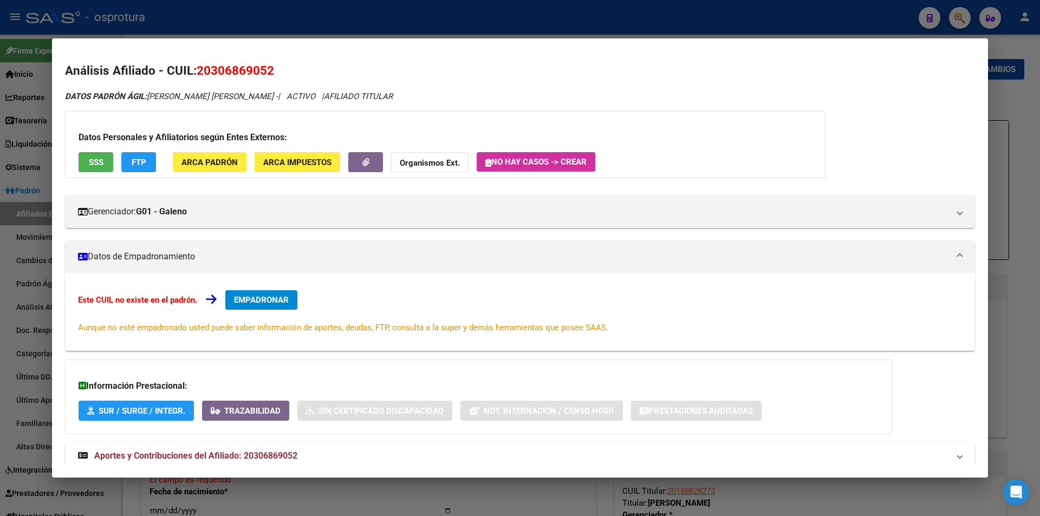
click at [96, 173] on div "Datos Personales y Afiliatorios según Entes Externos: SSS FTP ARCA Padrón ARCA …" at bounding box center [445, 144] width 761 height 67
click at [98, 164] on span "SSS" at bounding box center [96, 163] width 15 height 10
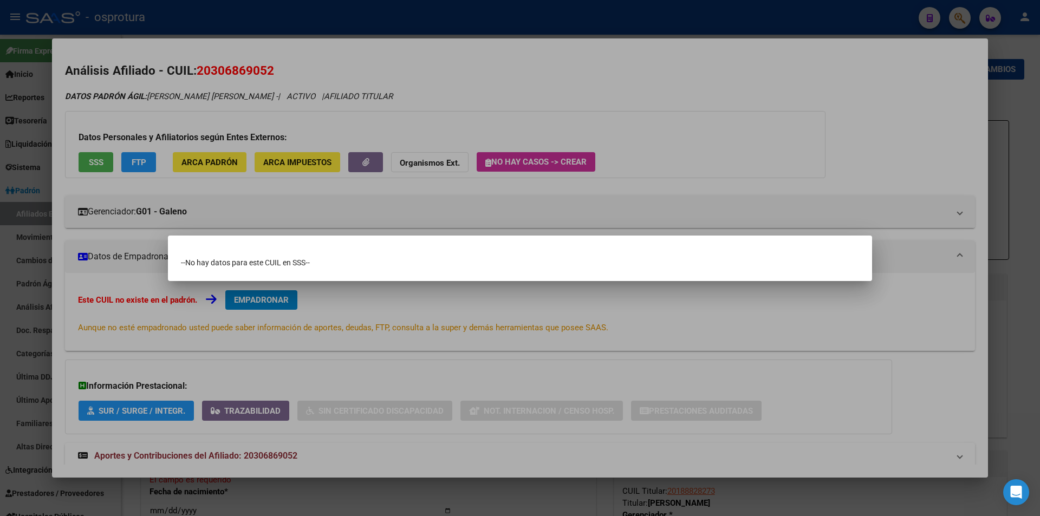
click at [529, 76] on div at bounding box center [520, 258] width 1040 height 516
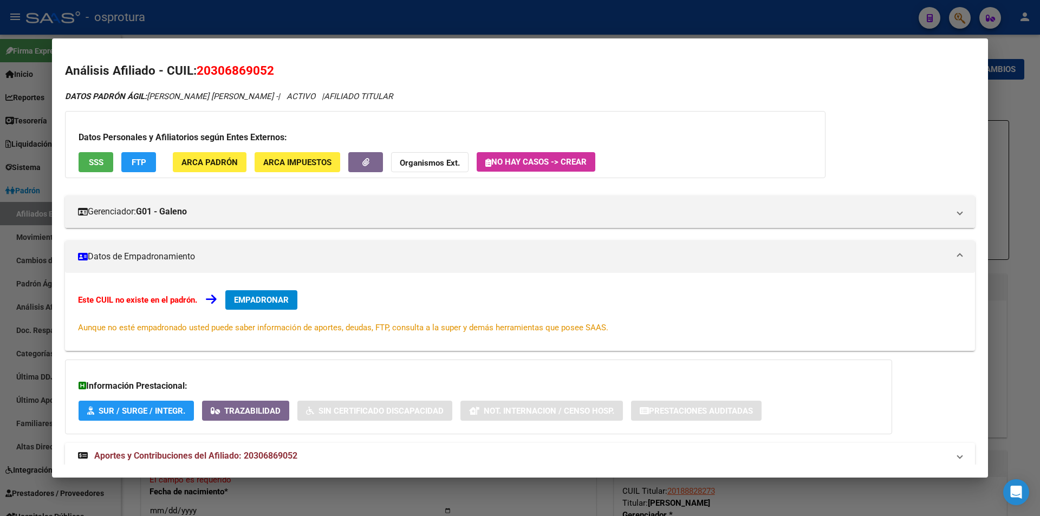
click at [434, 25] on div at bounding box center [520, 258] width 1040 height 516
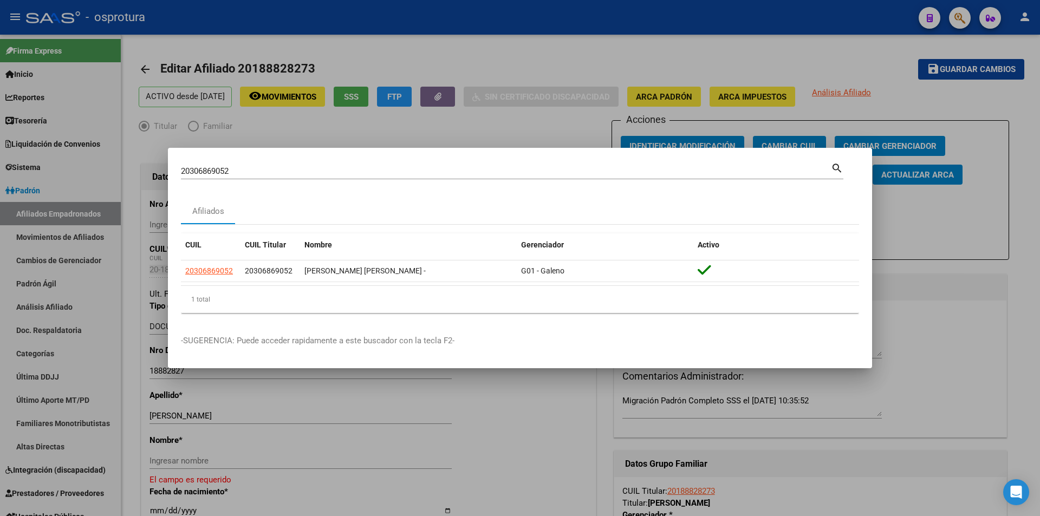
click at [371, 176] on input "20306869052" at bounding box center [506, 171] width 650 height 10
paste input "7-29684997-4"
type input "27296849974"
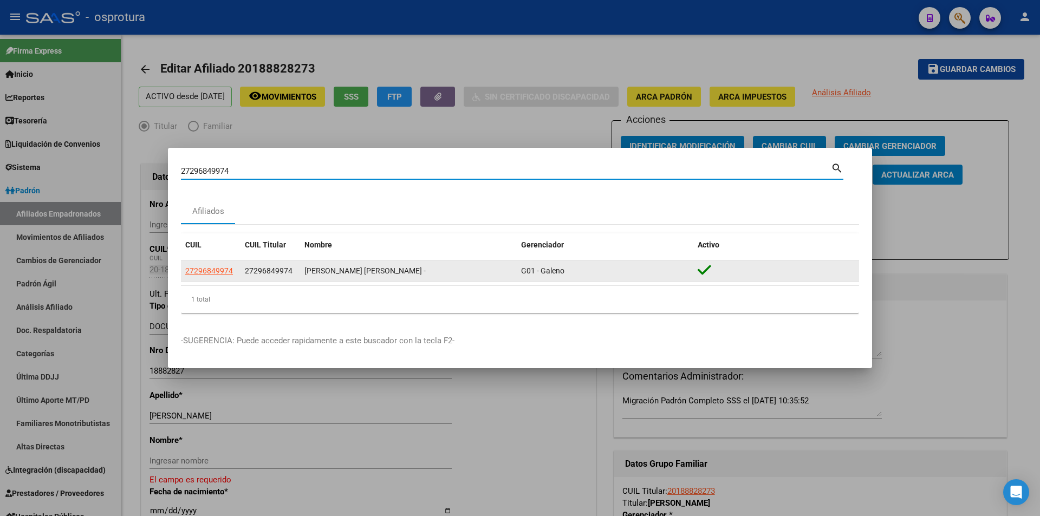
click at [197, 279] on datatable-body-cell "27296849974" at bounding box center [211, 271] width 60 height 21
click at [205, 274] on span "27296849974" at bounding box center [209, 271] width 48 height 9
type textarea "27296849974"
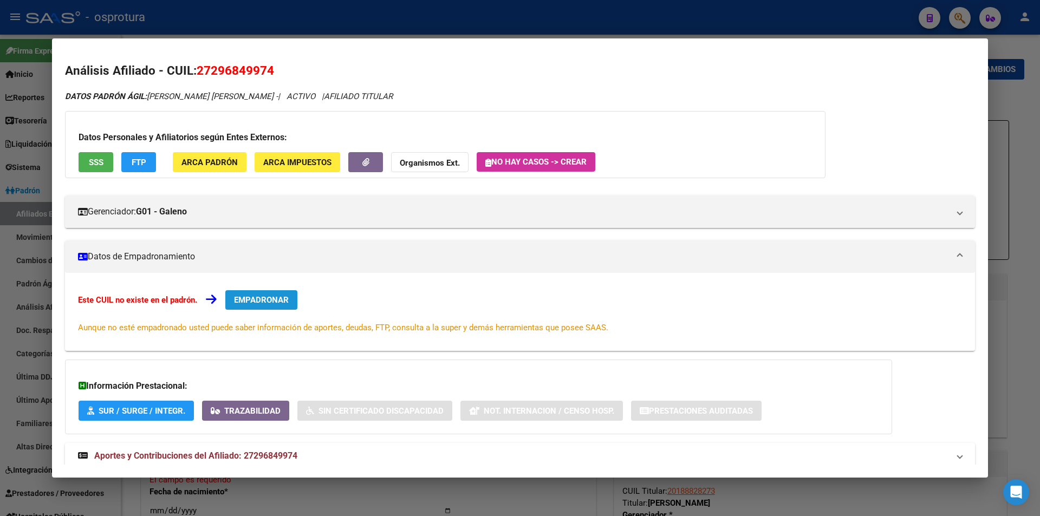
click at [275, 296] on span "EMPADRONAR" at bounding box center [261, 300] width 55 height 10
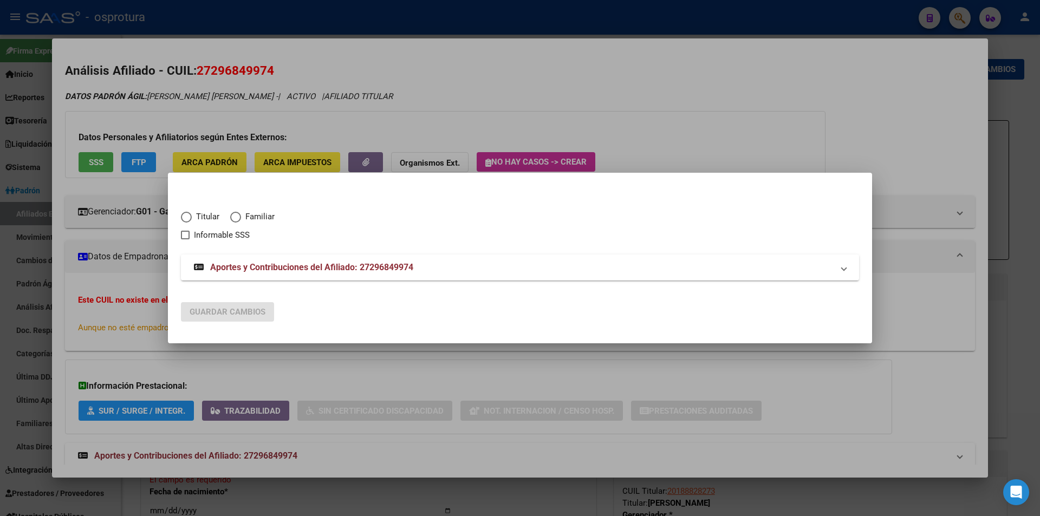
click at [199, 219] on span "Titular" at bounding box center [206, 217] width 28 height 12
click at [192, 219] on input "Titular" at bounding box center [186, 217] width 11 height 11
radio input "true"
checkbox input "true"
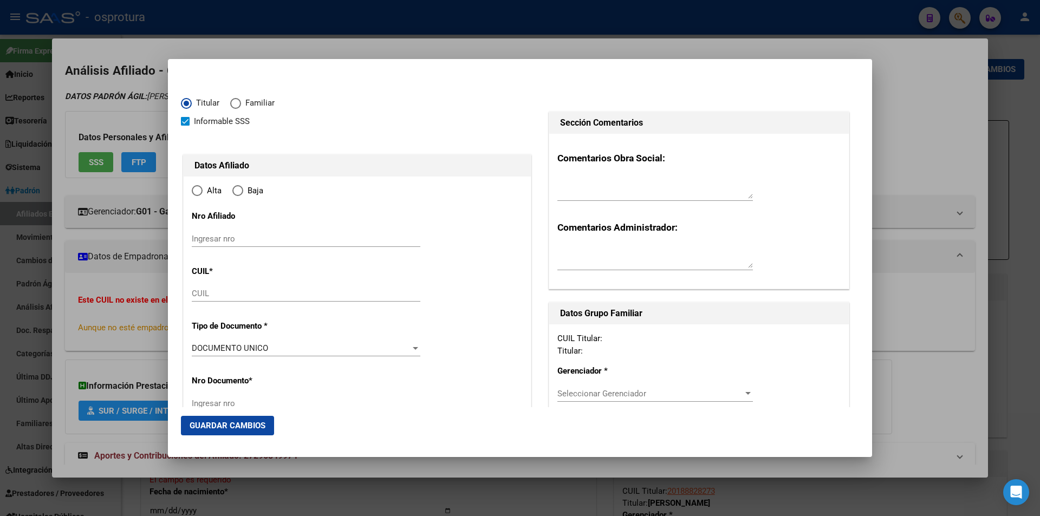
type input "27-29684997-4"
radio input "true"
type input "29684997"
type input "BAEZA"
type input "[PERSON_NAME]"
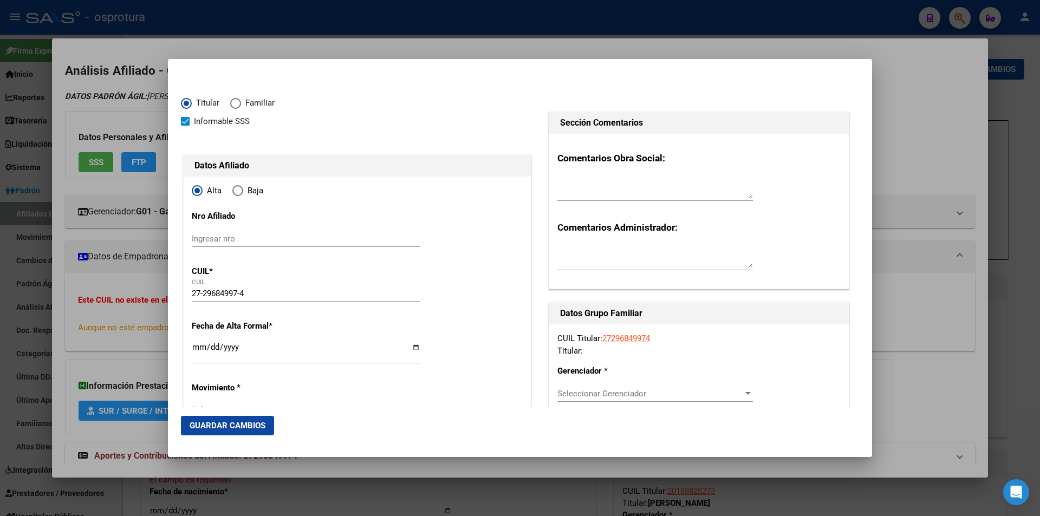
type input "[DATE]"
type input "CABA"
type input "1079"
type input "COMBATE DE LOS POZOS"
type input "65"
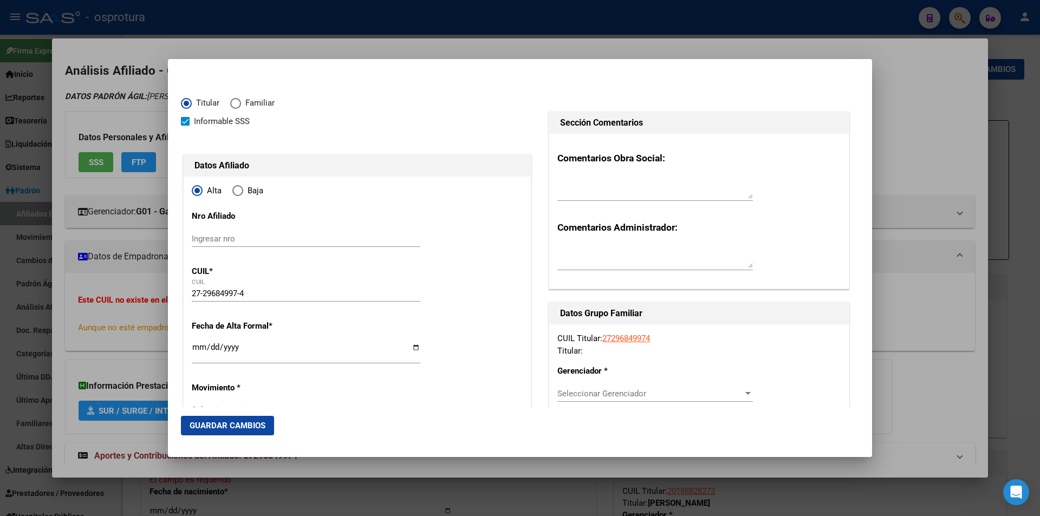
type input "01"
type input "CABA"
click at [199, 348] on input "Ingresar fecha" at bounding box center [306, 351] width 229 height 17
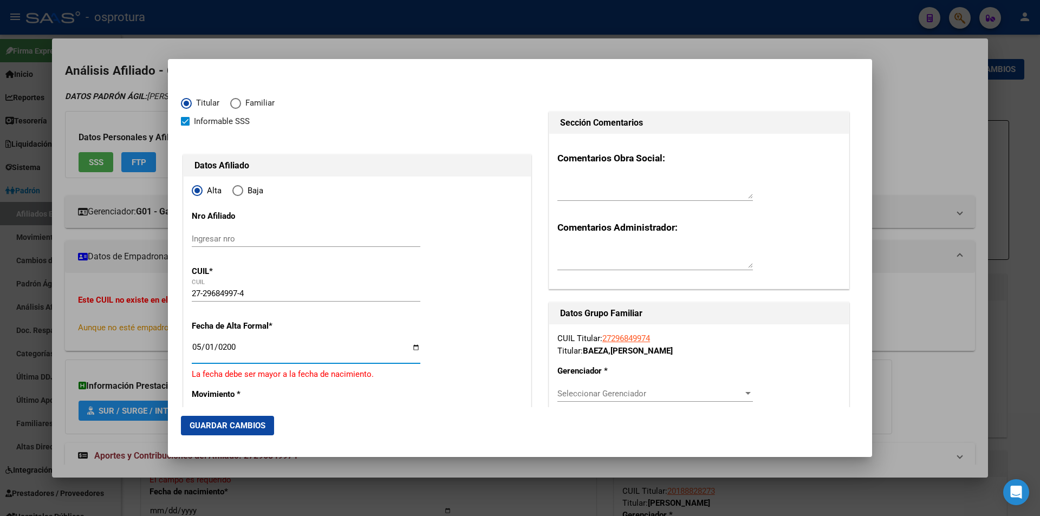
type input "[DATE]"
click at [613, 386] on div "Seleccionar Gerenciador Seleccionar Gerenciador" at bounding box center [656, 394] width 196 height 16
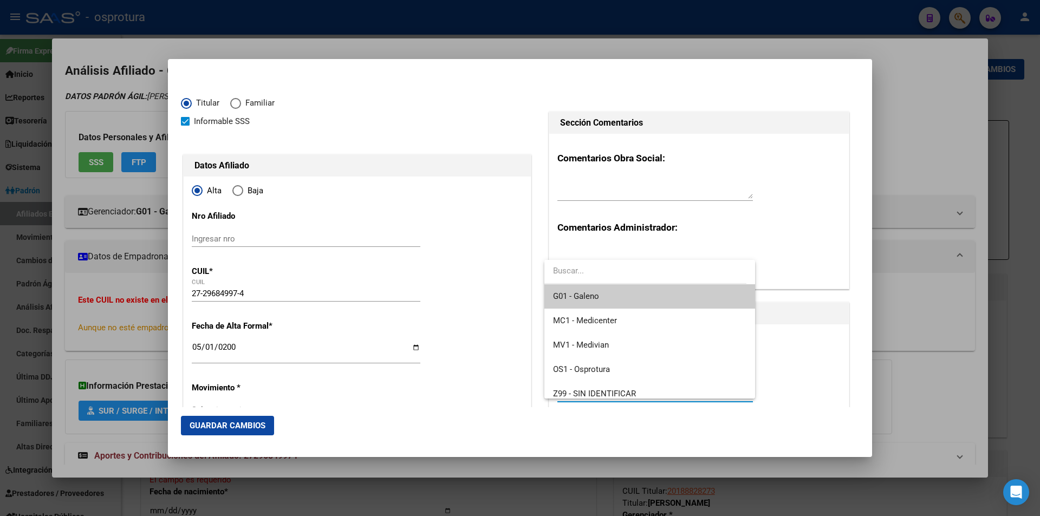
click at [611, 300] on span "G01 - Galeno" at bounding box center [649, 296] width 193 height 24
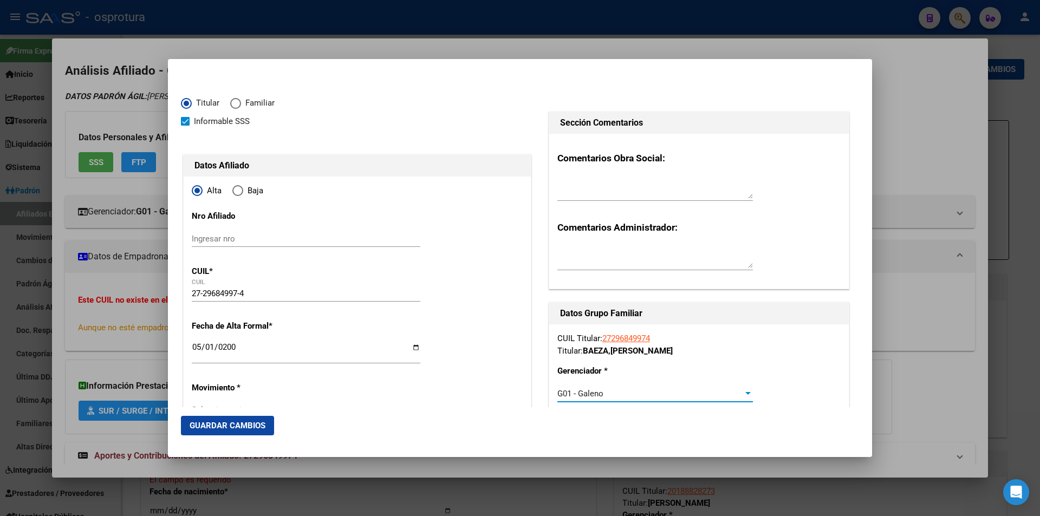
scroll to position [108, 0]
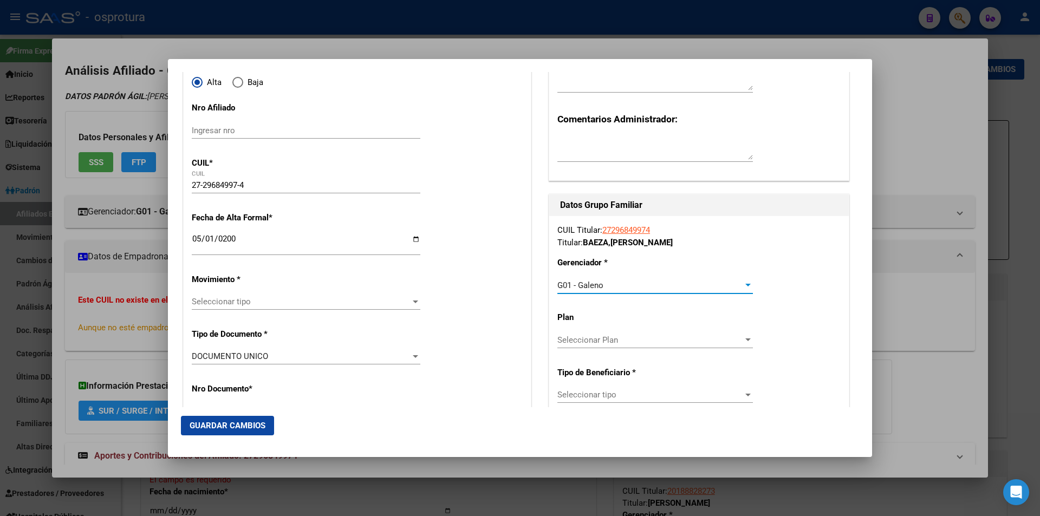
click at [630, 397] on span "Seleccionar tipo" at bounding box center [651, 395] width 186 height 10
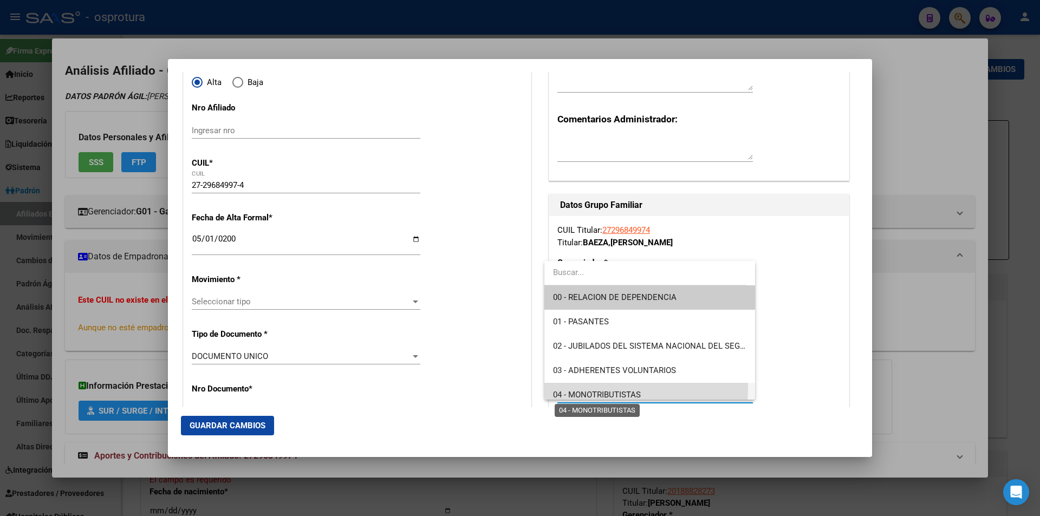
click at [624, 390] on span "04 - MONOTRIBUTISTAS" at bounding box center [597, 395] width 88 height 10
type input "27-29684997-4"
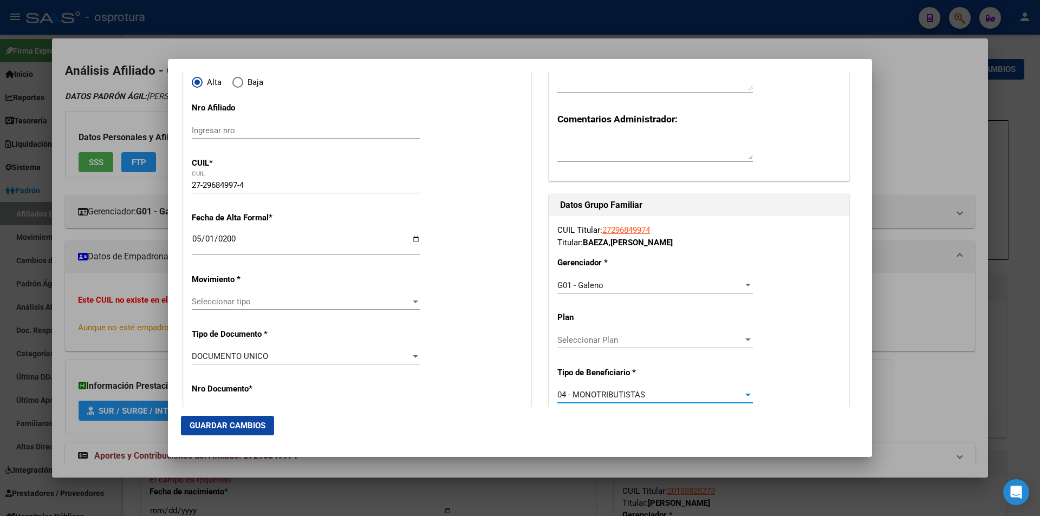
click at [241, 300] on span "Seleccionar tipo" at bounding box center [301, 302] width 219 height 10
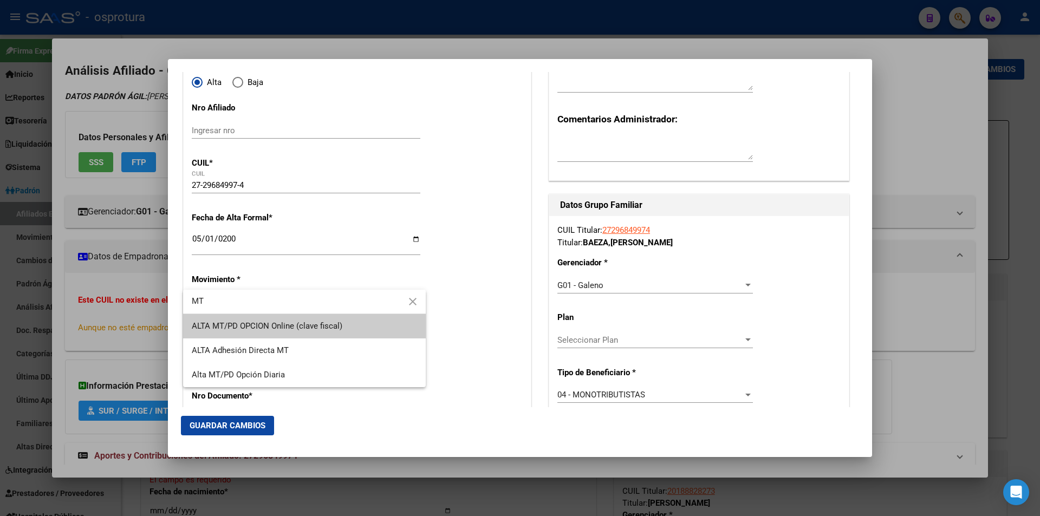
type input "MT"
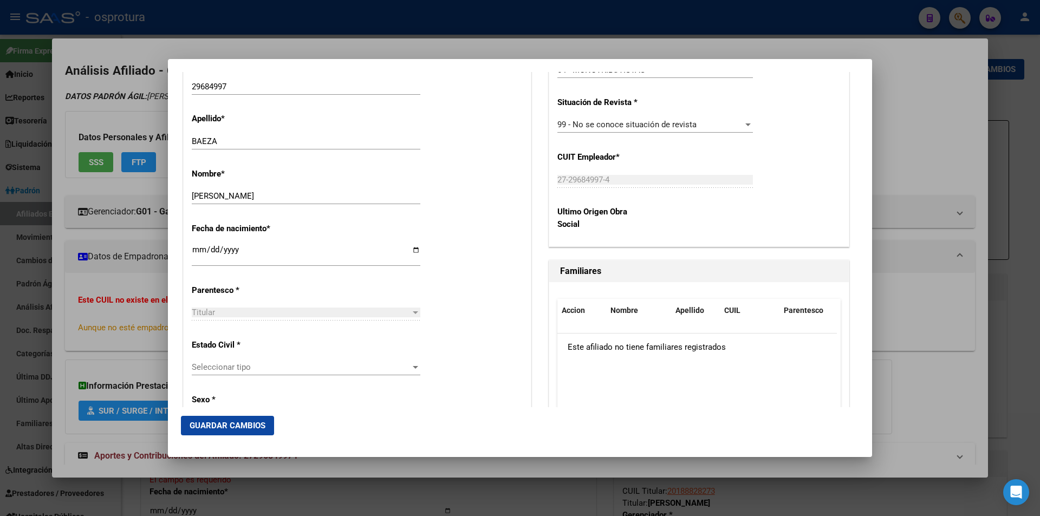
scroll to position [488, 0]
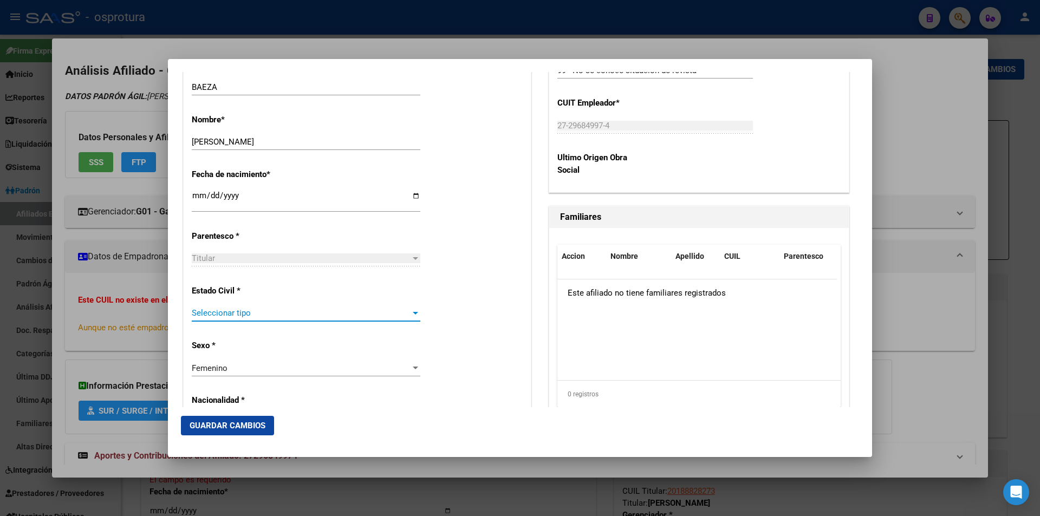
click at [250, 310] on span "Seleccionar tipo" at bounding box center [301, 313] width 219 height 10
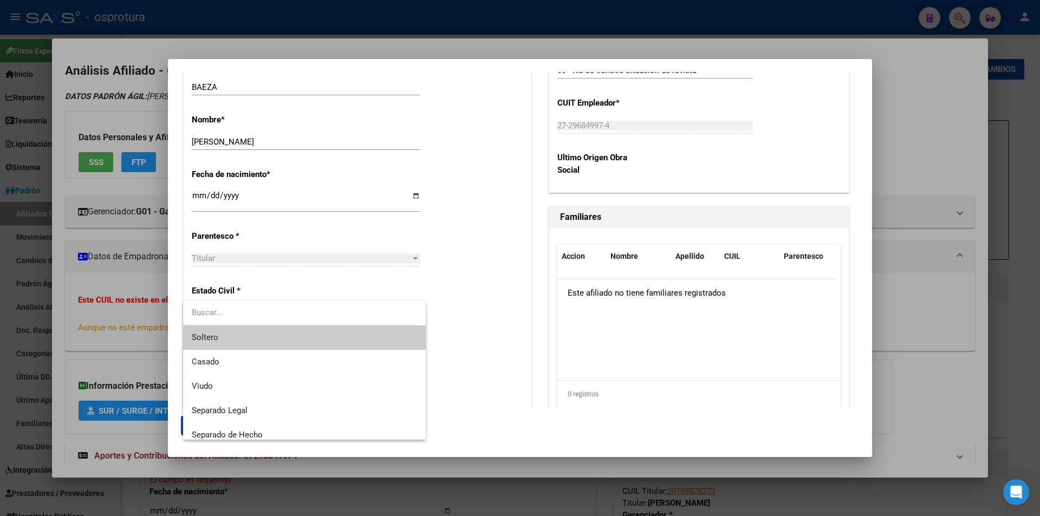
click at [249, 335] on span "Soltero" at bounding box center [304, 338] width 225 height 24
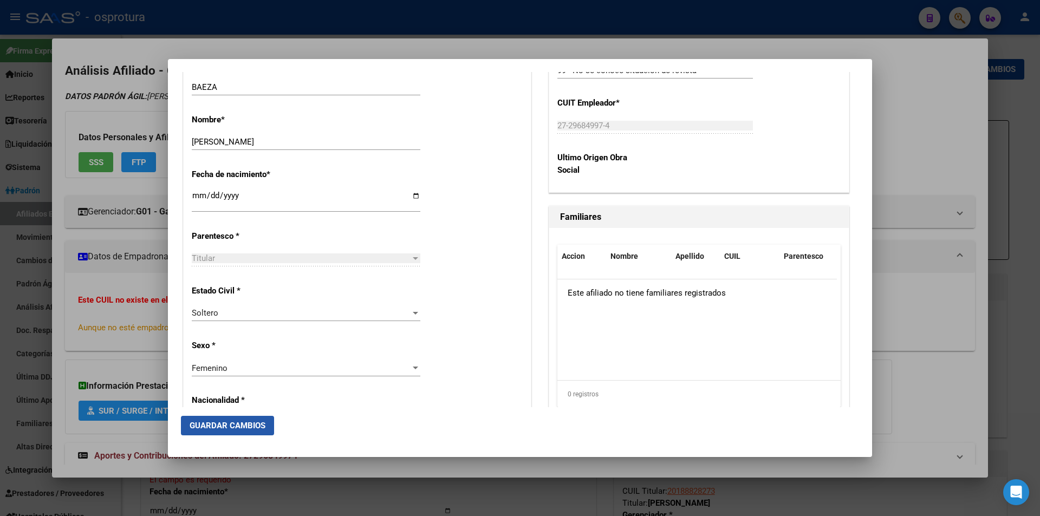
click at [249, 424] on span "Guardar Cambios" at bounding box center [228, 426] width 76 height 10
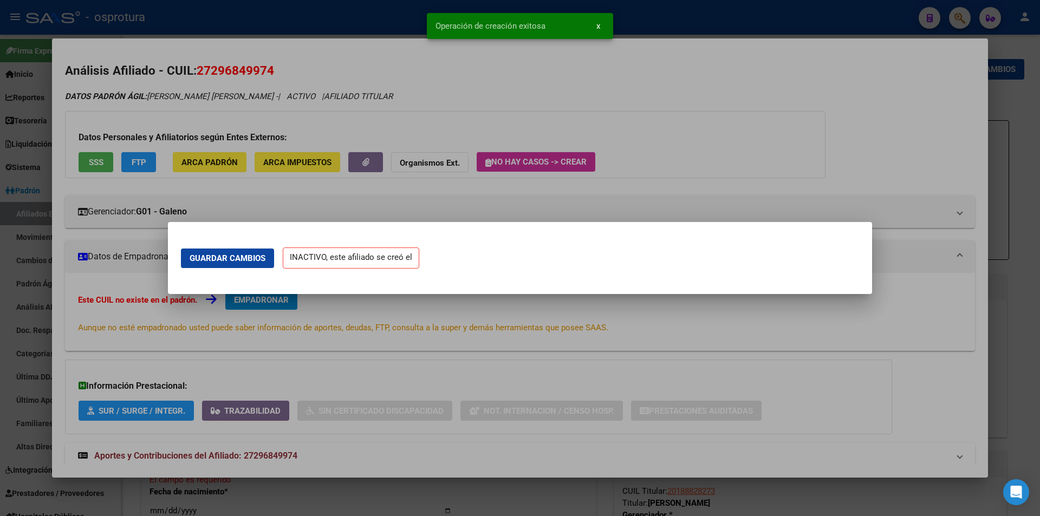
scroll to position [0, 0]
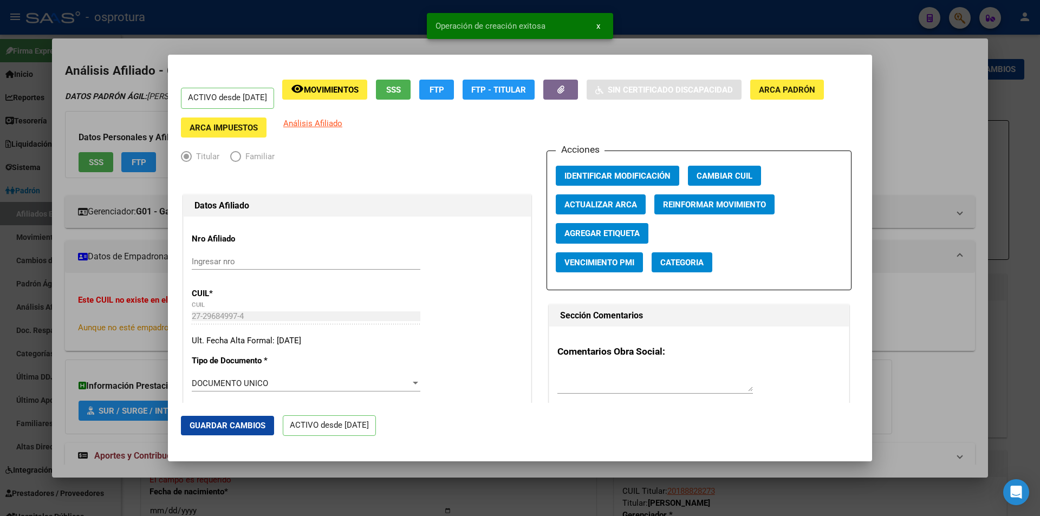
click at [892, 103] on div at bounding box center [520, 258] width 1040 height 516
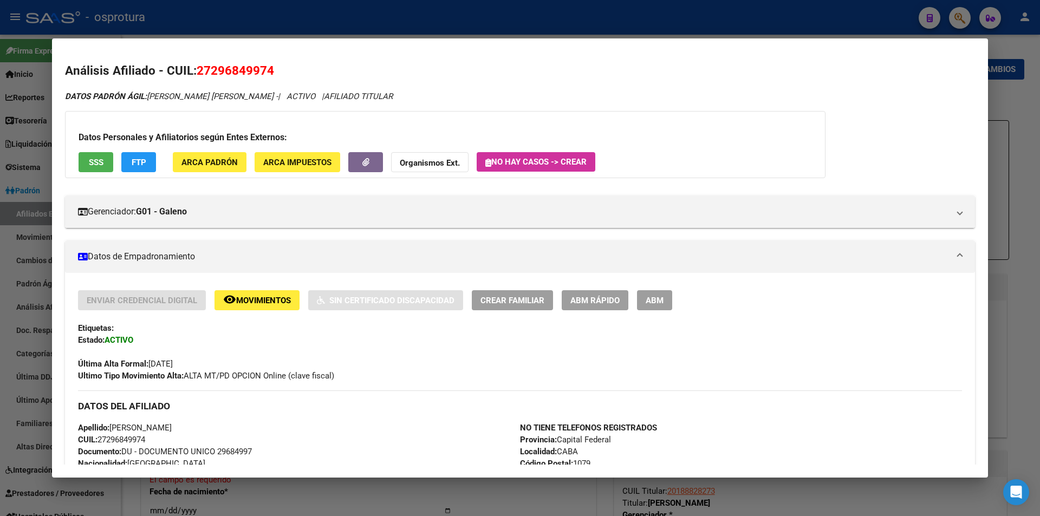
click at [588, 301] on span "ABM Rápido" at bounding box center [595, 301] width 49 height 10
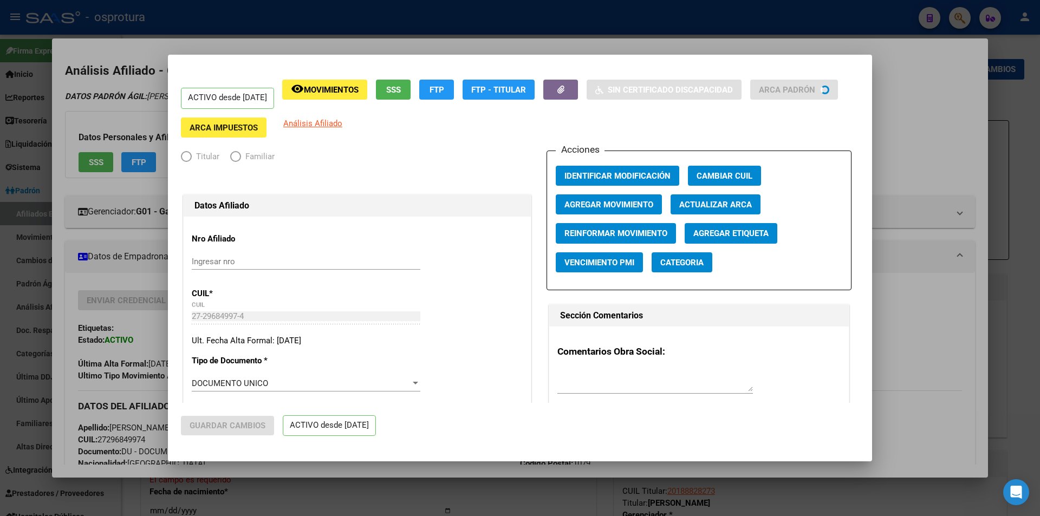
radio input "true"
type input "27-29684997-4"
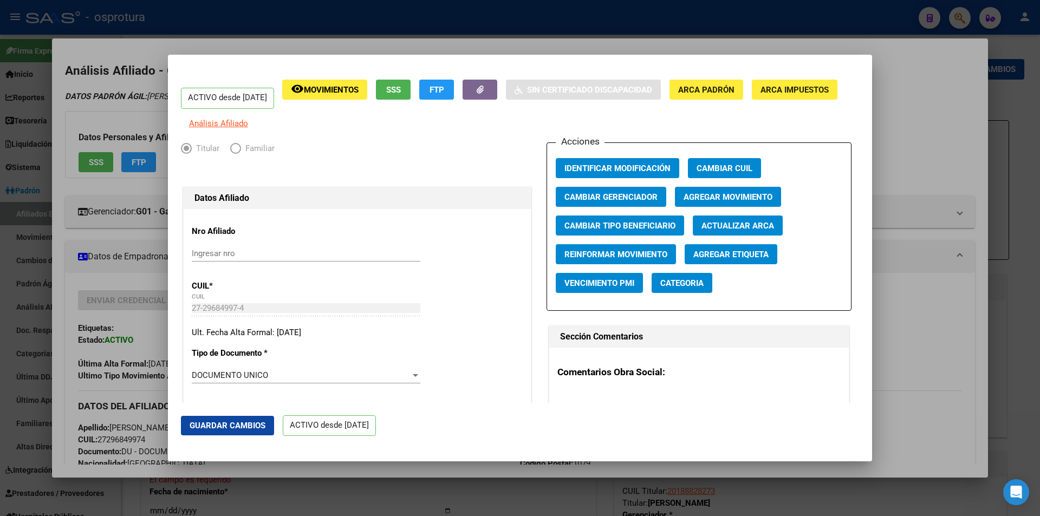
click at [696, 202] on span "Agregar Movimiento" at bounding box center [728, 197] width 89 height 10
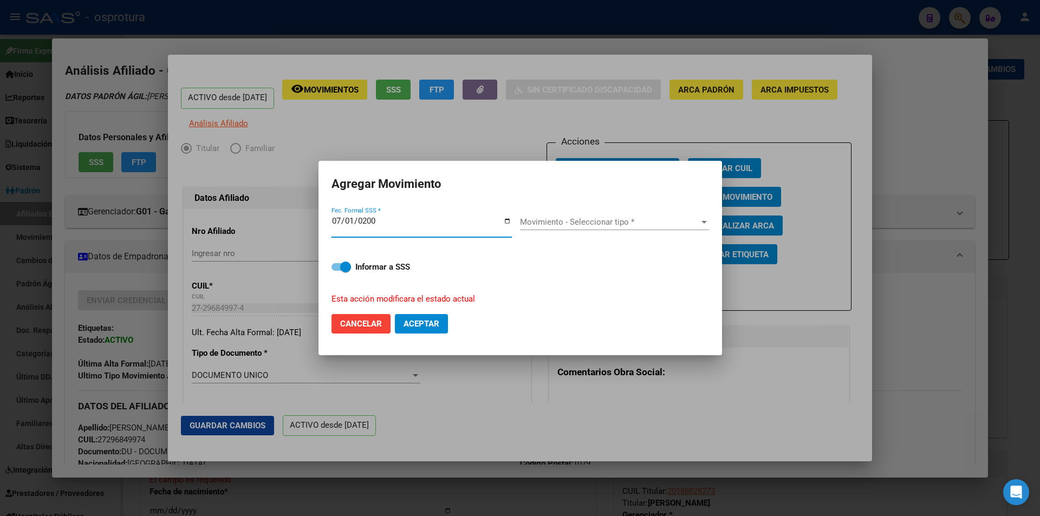
type input "[DATE]"
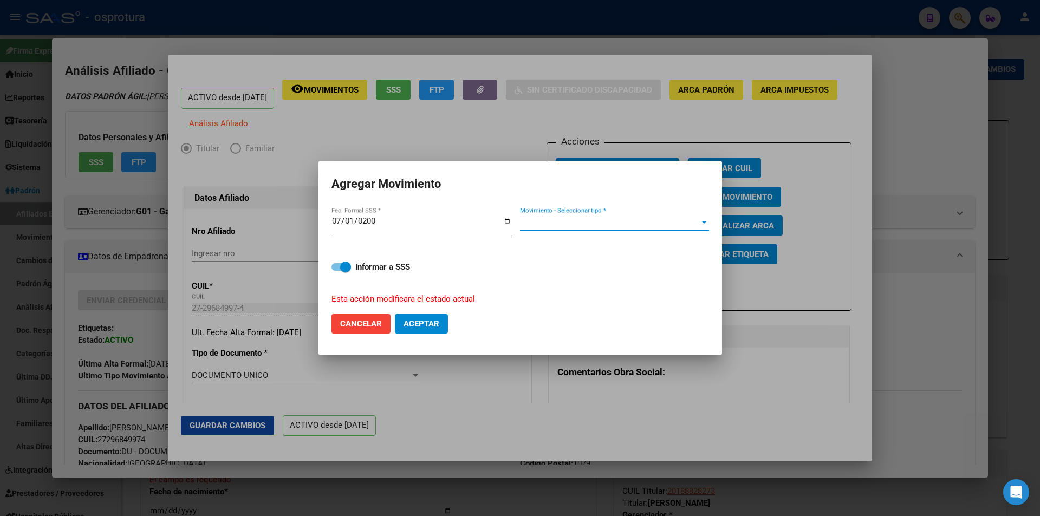
click at [549, 224] on span "Movimiento - Seleccionar tipo *" at bounding box center [609, 222] width 179 height 10
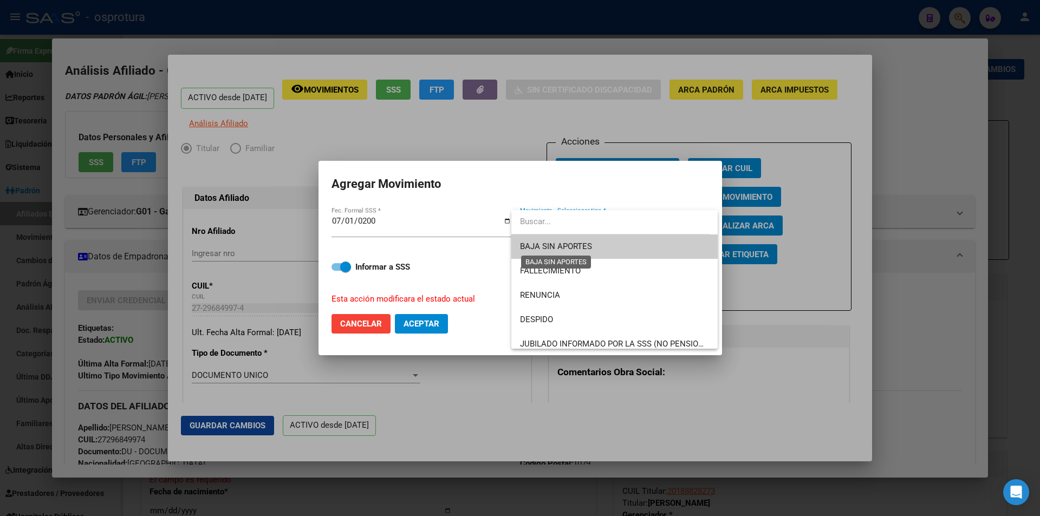
click at [538, 245] on span "BAJA SIN APORTES" at bounding box center [556, 247] width 72 height 10
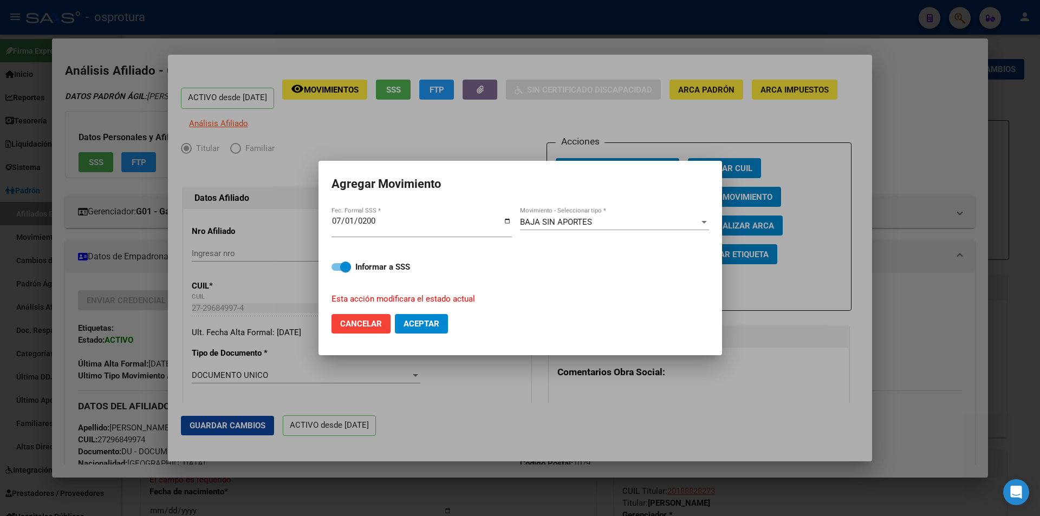
drag, startPoint x: 357, startPoint y: 325, endPoint x: 420, endPoint y: 281, distance: 77.0
click at [419, 281] on form "Agregar Movimiento [DATE] Fec. Formal SSS * BAJA SIN APORTES Movimiento - Selec…" at bounding box center [521, 258] width 378 height 168
click at [431, 322] on span "Aceptar" at bounding box center [422, 324] width 36 height 10
checkbox input "false"
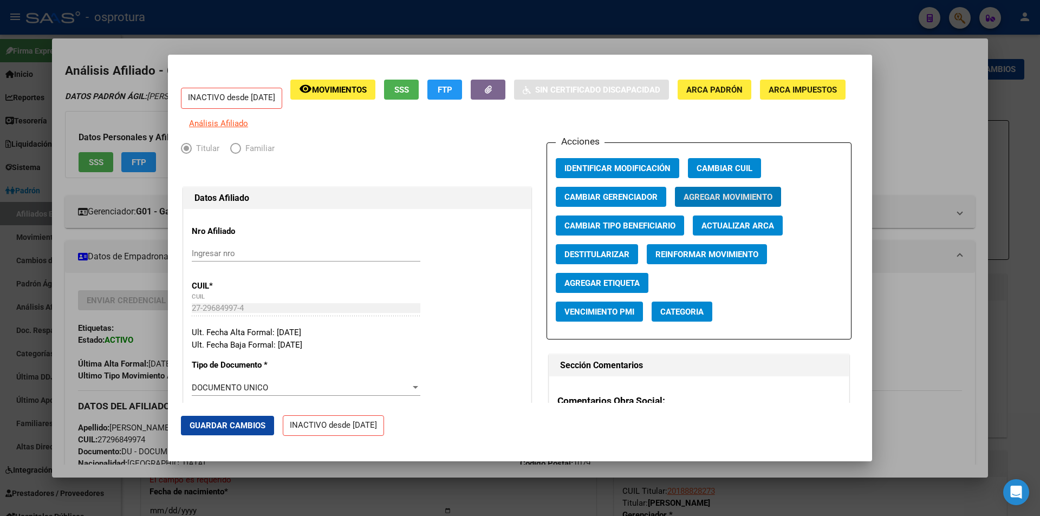
click at [570, 43] on div at bounding box center [520, 258] width 1040 height 516
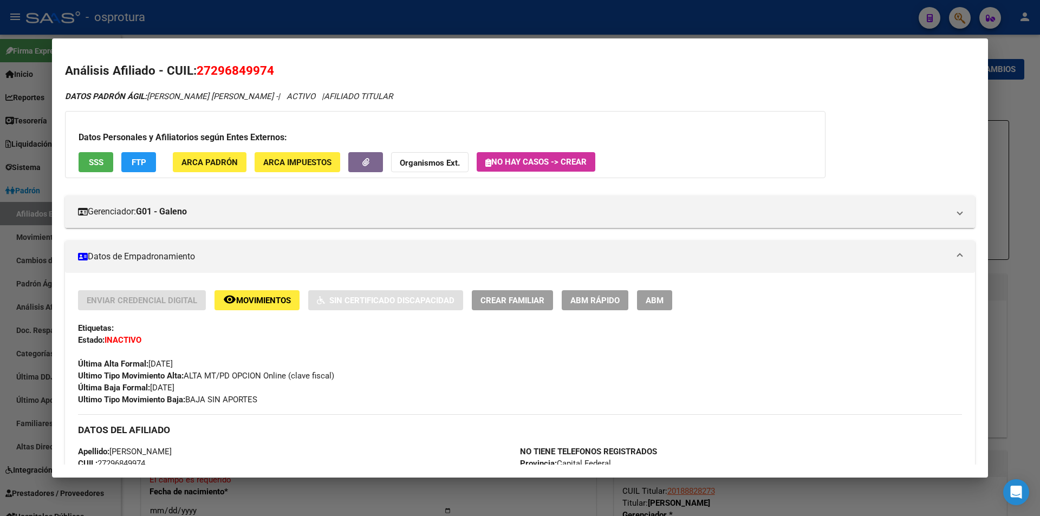
click at [492, 8] on div at bounding box center [520, 258] width 1040 height 516
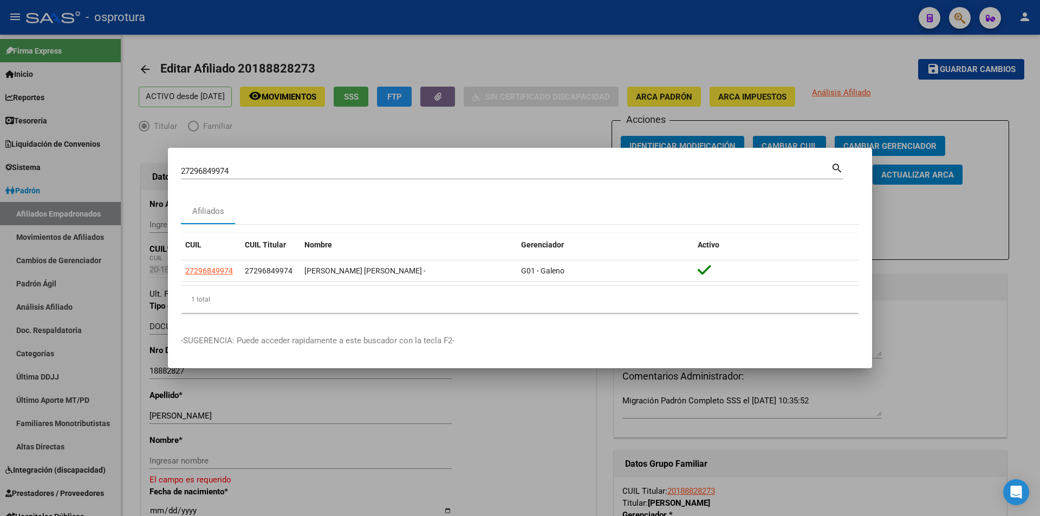
click at [385, 173] on input "27296849974" at bounding box center [506, 171] width 650 height 10
paste input "-21402840-"
type input "27214028404"
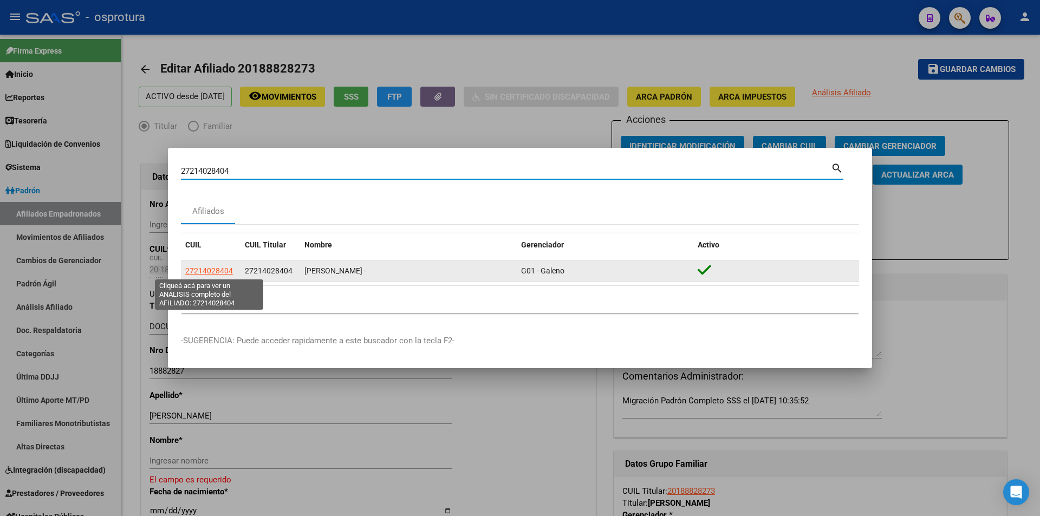
click at [196, 269] on span "27214028404" at bounding box center [209, 271] width 48 height 9
type textarea "27214028404"
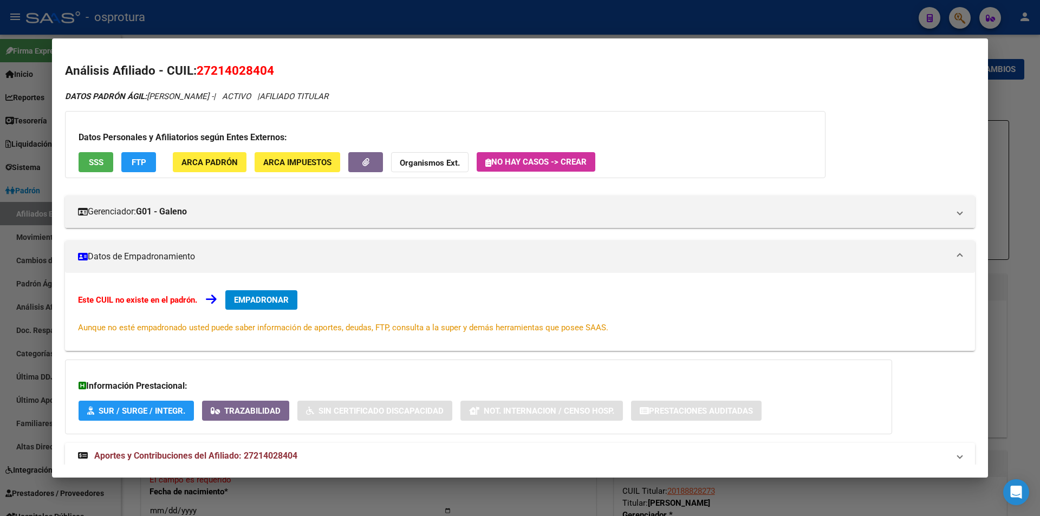
click at [113, 157] on div "Datos Personales y Afiliatorios según Entes Externos: SSS FTP ARCA Padrón ARCA …" at bounding box center [445, 144] width 761 height 67
click at [98, 158] on span "SSS" at bounding box center [96, 163] width 15 height 10
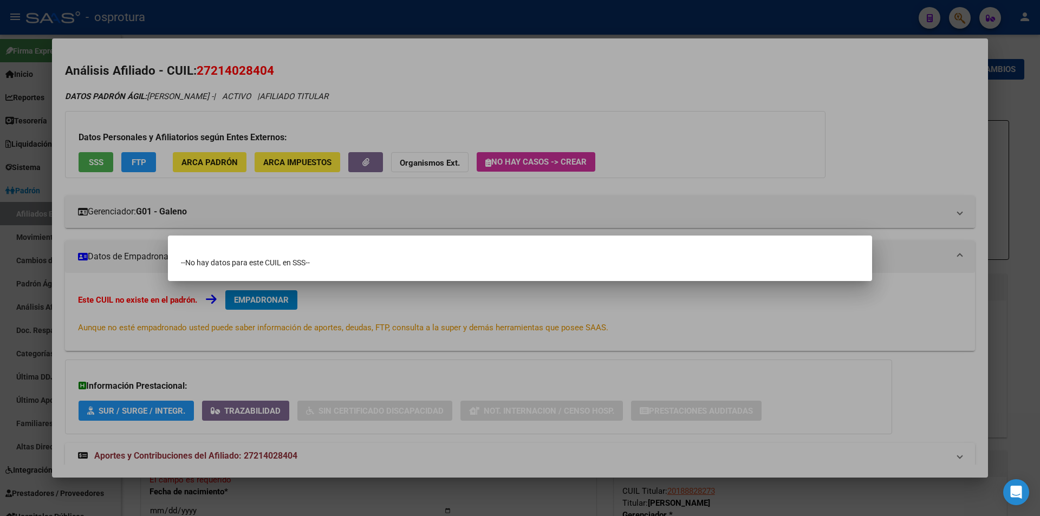
click at [534, 114] on div at bounding box center [520, 258] width 1040 height 516
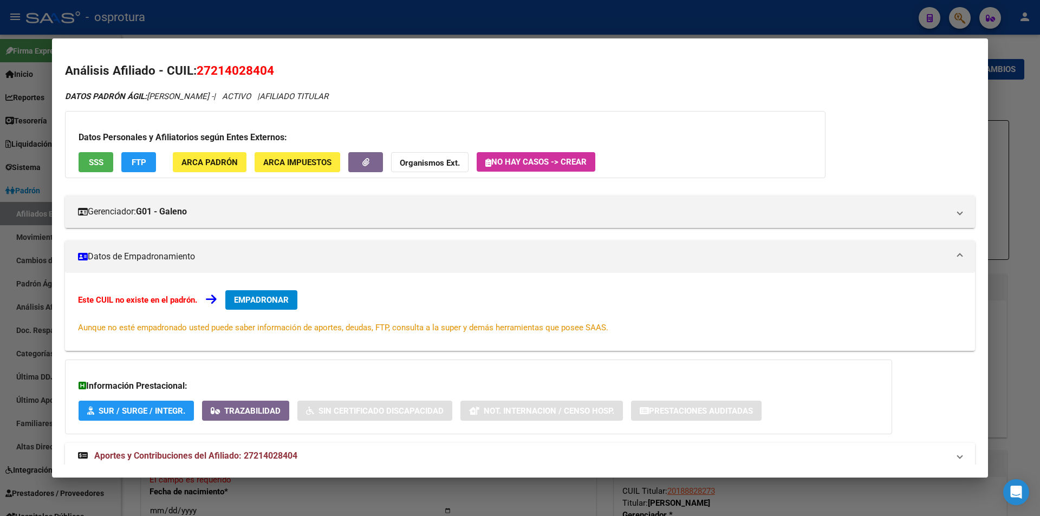
click at [416, 4] on div at bounding box center [520, 258] width 1040 height 516
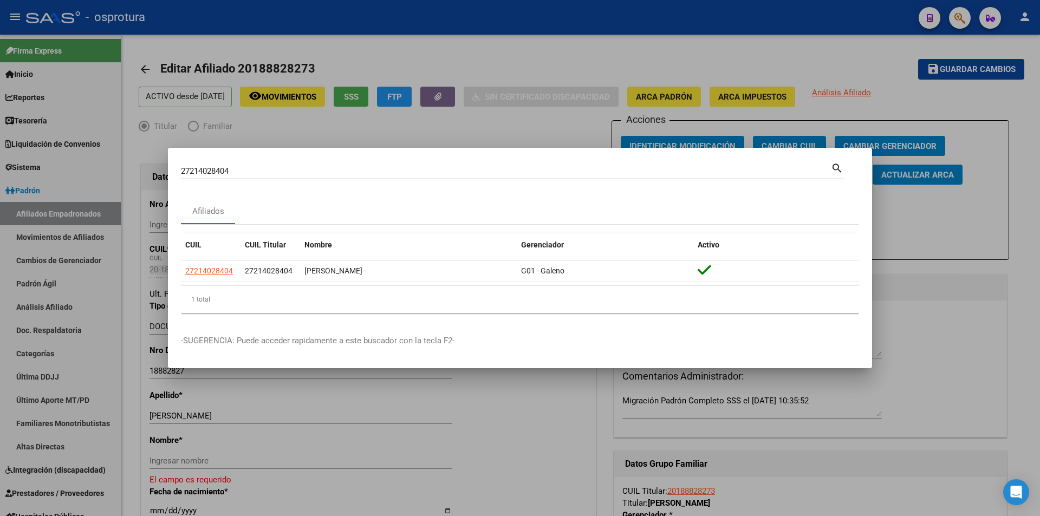
click at [443, 171] on input "27214028404" at bounding box center [506, 171] width 650 height 10
paste input "-58302469-2"
type input "27583024692"
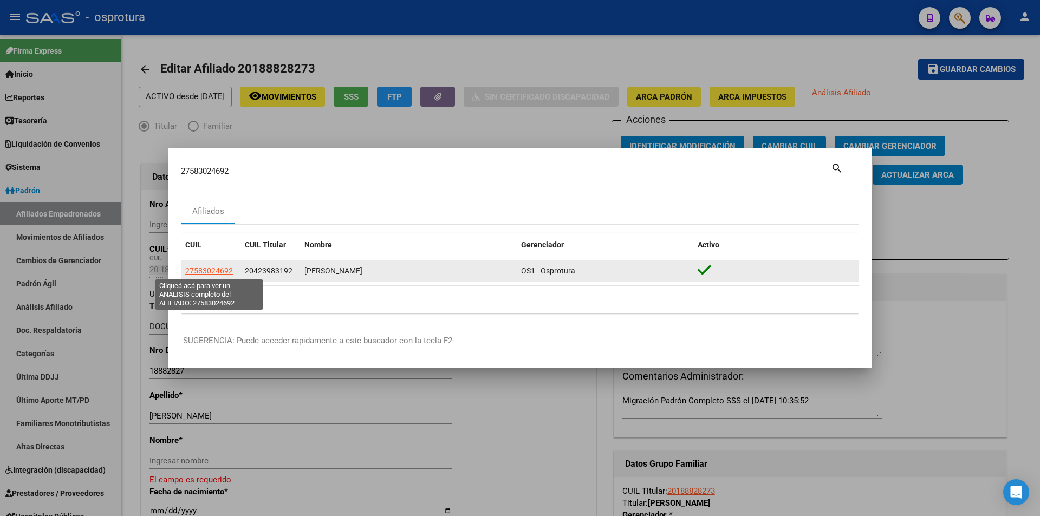
click at [219, 271] on span "27583024692" at bounding box center [209, 271] width 48 height 9
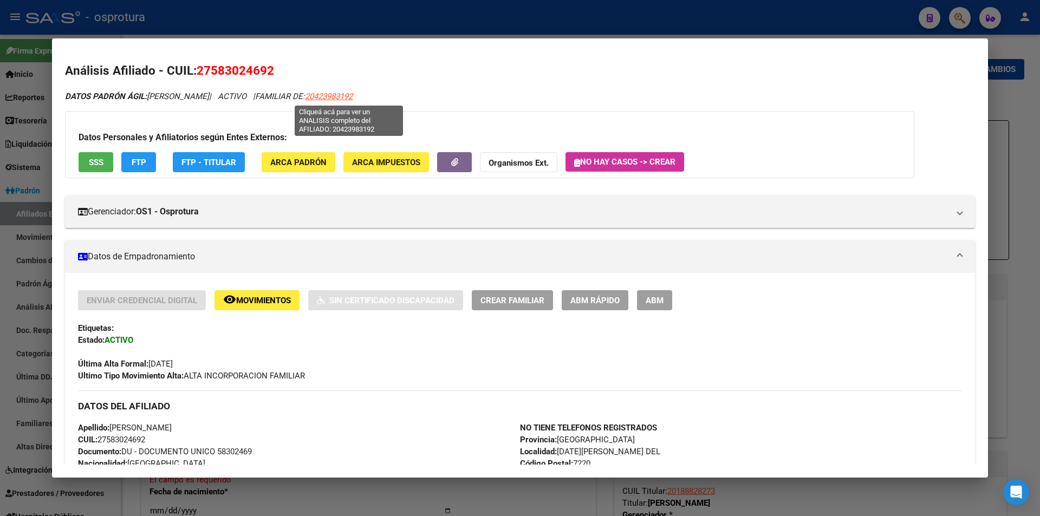
click at [331, 96] on span "20423983192" at bounding box center [329, 97] width 48 height 10
type textarea "20423983192"
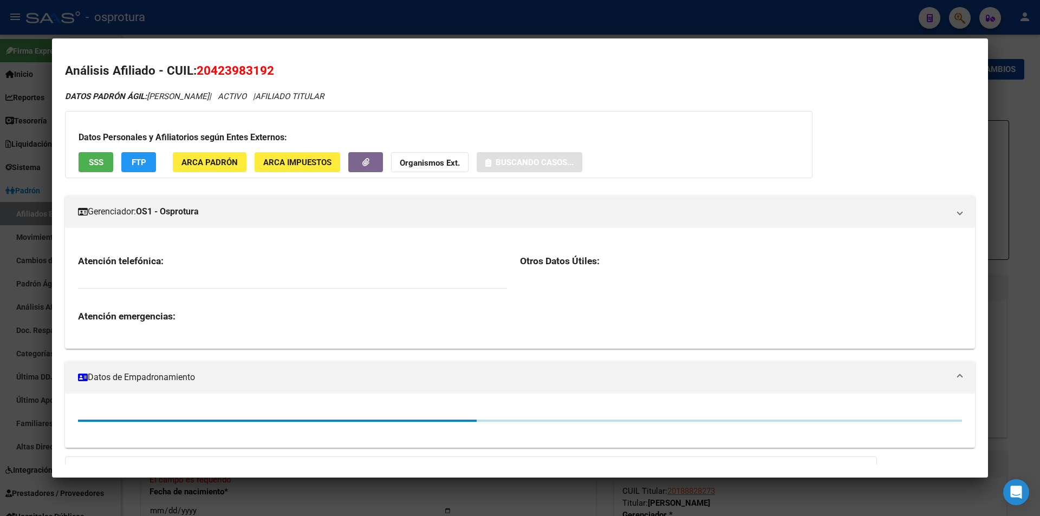
click at [253, 69] on span "20423983192" at bounding box center [235, 70] width 77 height 14
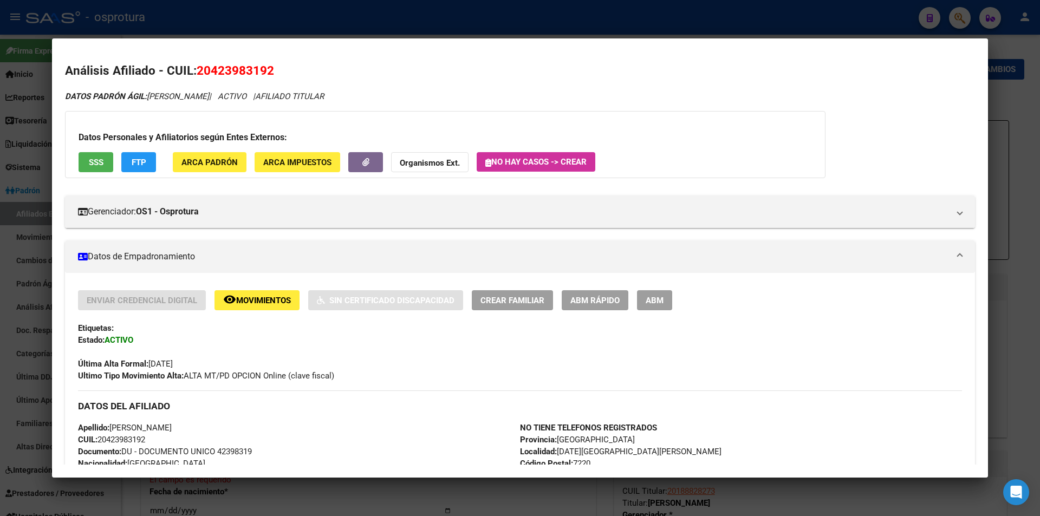
click at [253, 69] on span "20423983192" at bounding box center [235, 70] width 77 height 14
copy span "20423983192"
click at [585, 303] on span "ABM Rápido" at bounding box center [595, 301] width 49 height 10
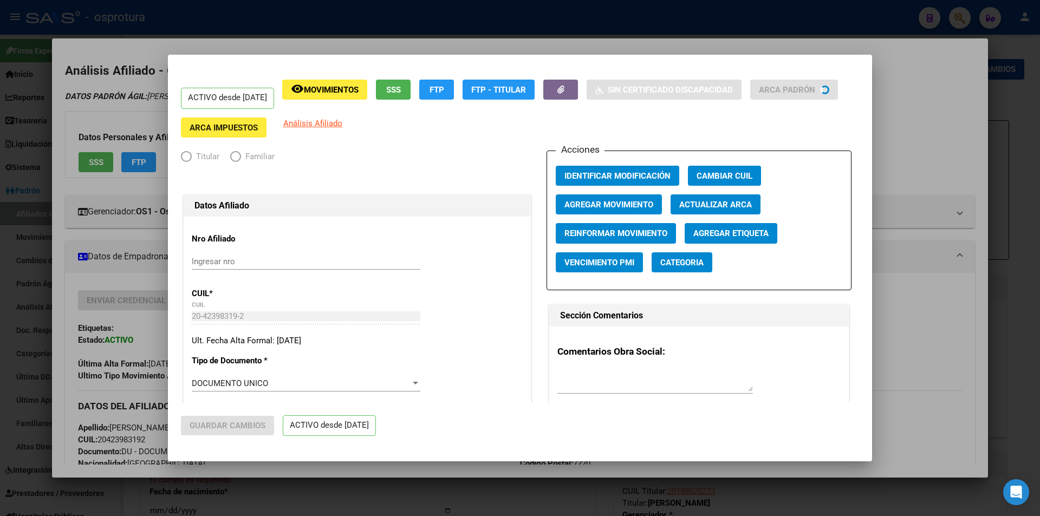
radio input "true"
type input "20-42398319-2"
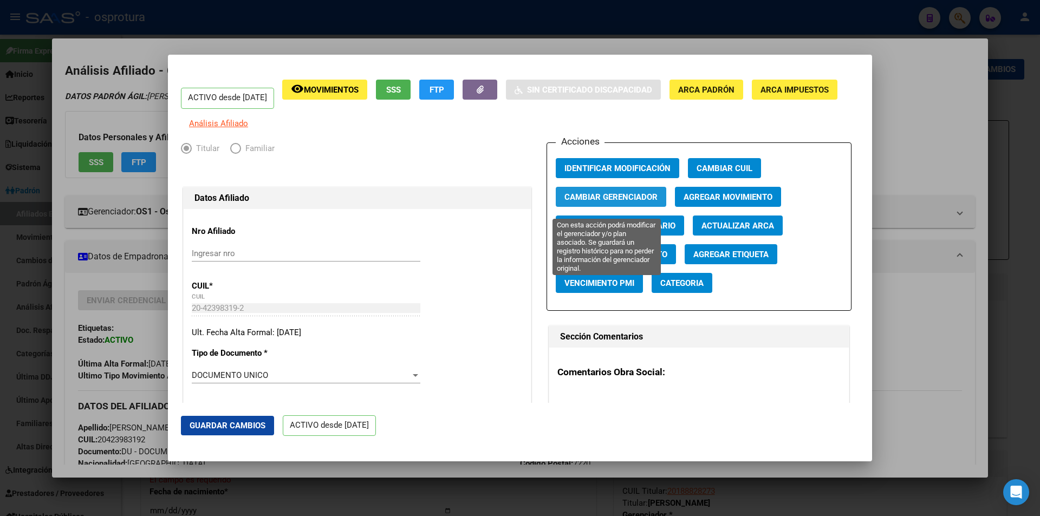
click at [584, 202] on span "Cambiar Gerenciador" at bounding box center [611, 197] width 93 height 10
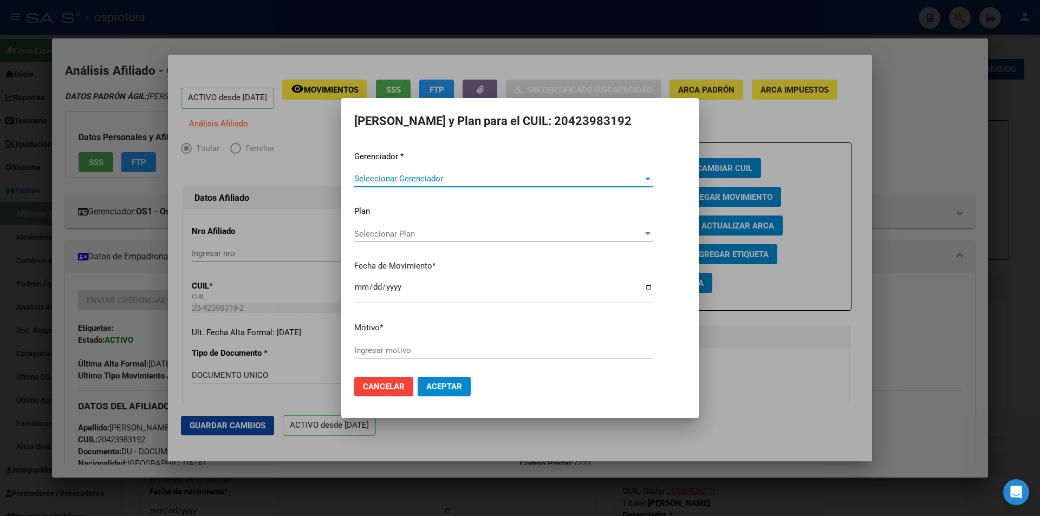
click at [463, 184] on span "Seleccionar Gerenciador" at bounding box center [498, 179] width 289 height 10
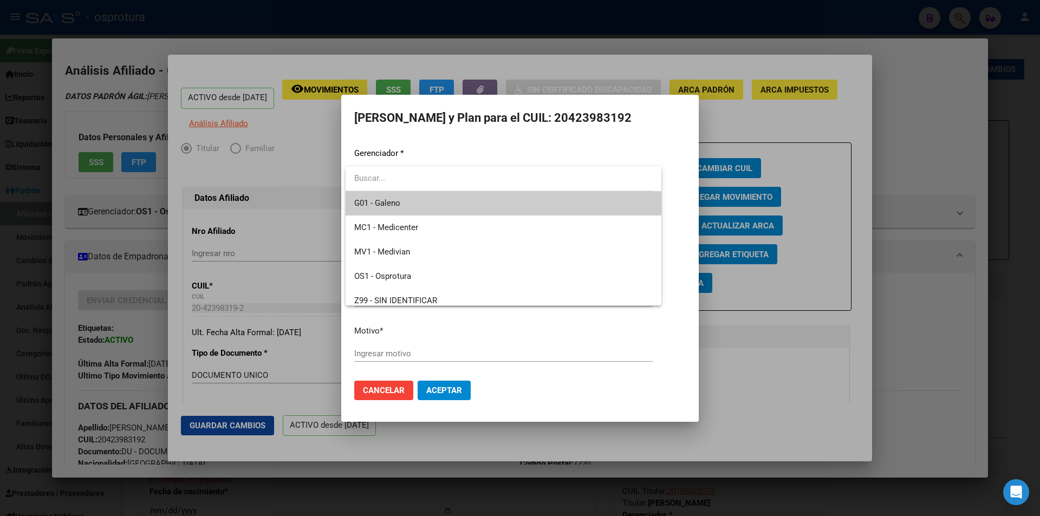
click at [460, 199] on span "G01 - Galeno" at bounding box center [503, 203] width 299 height 24
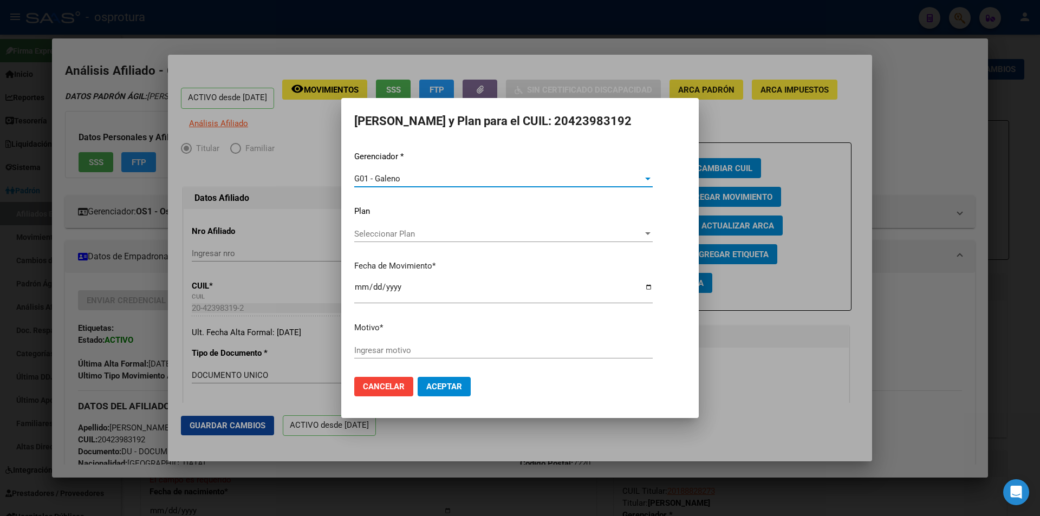
click at [450, 351] on input "Ingresar motivo" at bounding box center [503, 351] width 299 height 10
type input "REASIGNACION"
click at [418, 377] on button "Aceptar" at bounding box center [444, 387] width 53 height 20
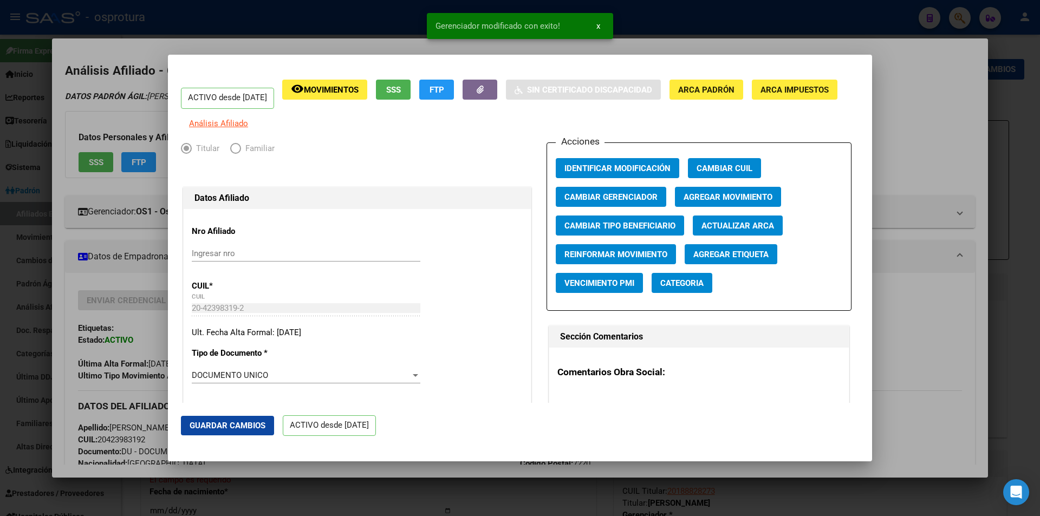
click at [901, 124] on div at bounding box center [520, 258] width 1040 height 516
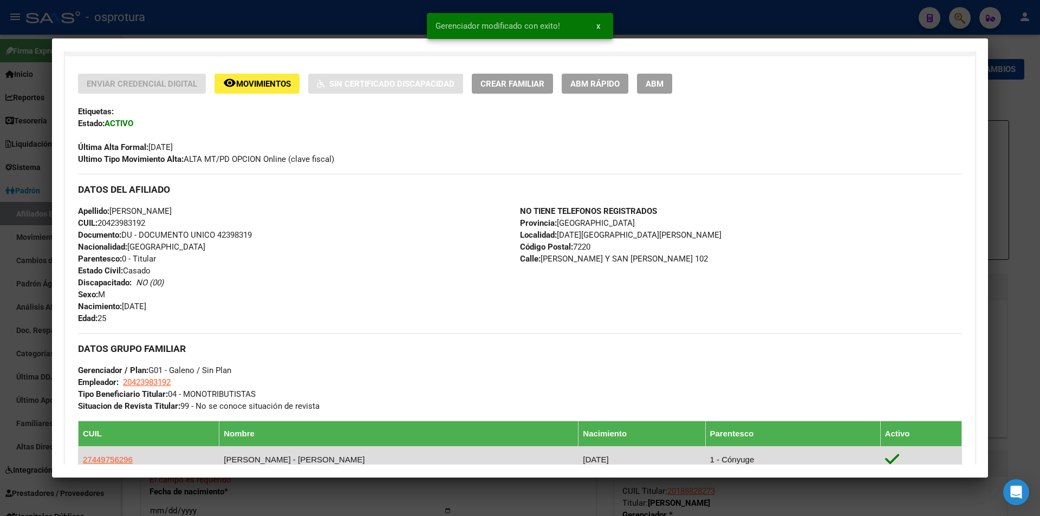
scroll to position [433, 0]
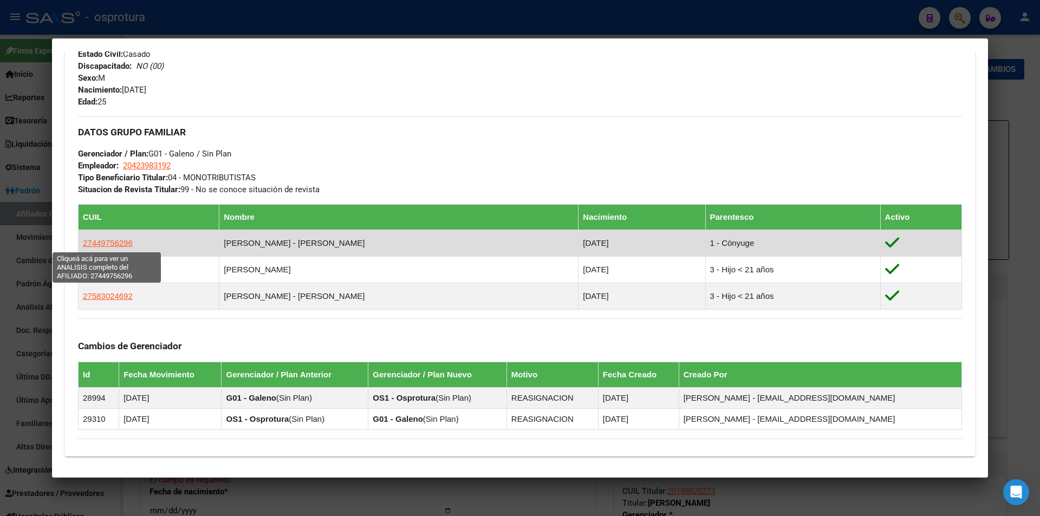
drag, startPoint x: 147, startPoint y: 242, endPoint x: 83, endPoint y: 245, distance: 64.5
click at [83, 245] on td "27449756296" at bounding box center [149, 243] width 141 height 27
copy span "27449756296"
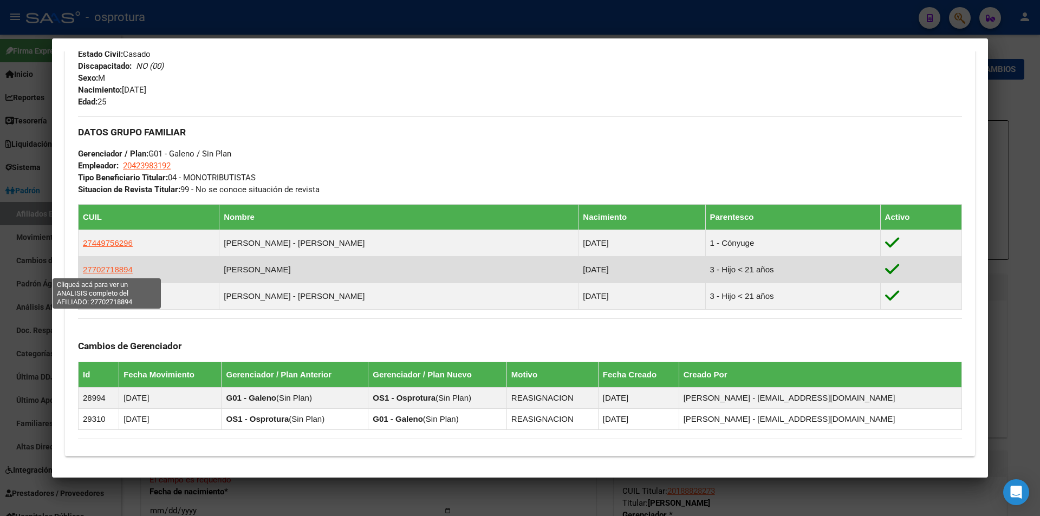
drag, startPoint x: 179, startPoint y: 272, endPoint x: 83, endPoint y: 272, distance: 95.9
click at [83, 272] on td "27702718894" at bounding box center [149, 269] width 141 height 27
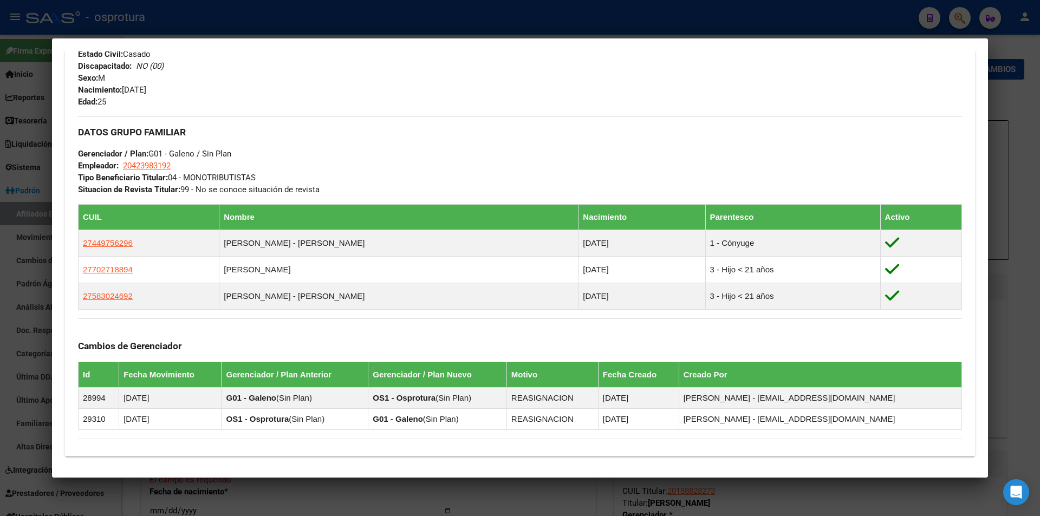
click at [420, 4] on div at bounding box center [520, 258] width 1040 height 516
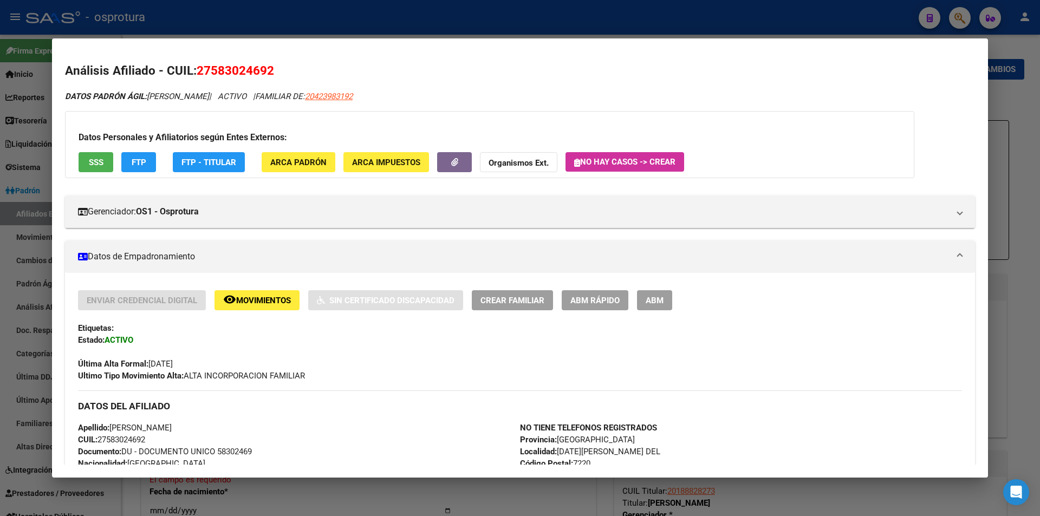
click at [394, 27] on div at bounding box center [520, 258] width 1040 height 516
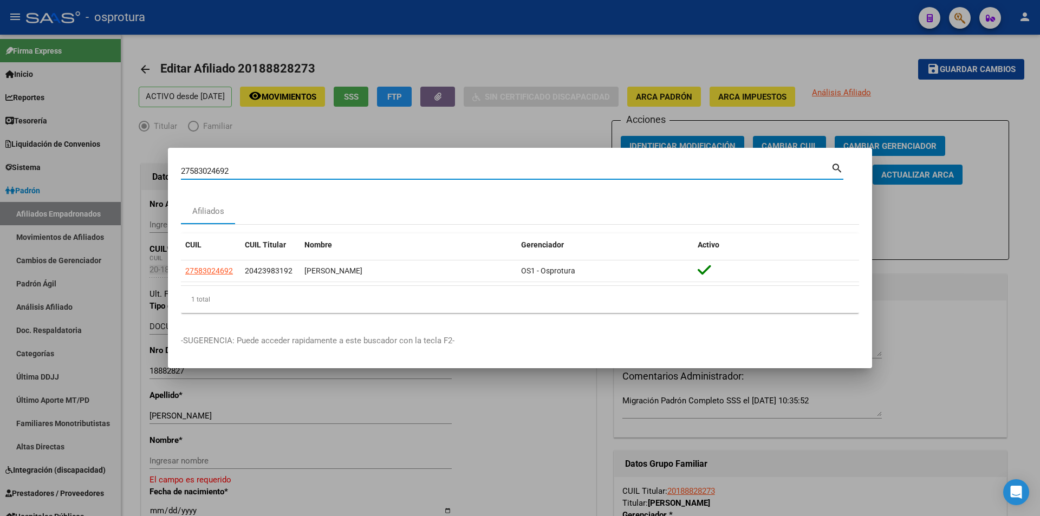
click at [480, 171] on input "27583024692" at bounding box center [506, 171] width 650 height 10
paste input "0-17901773-4"
type input "20179017734"
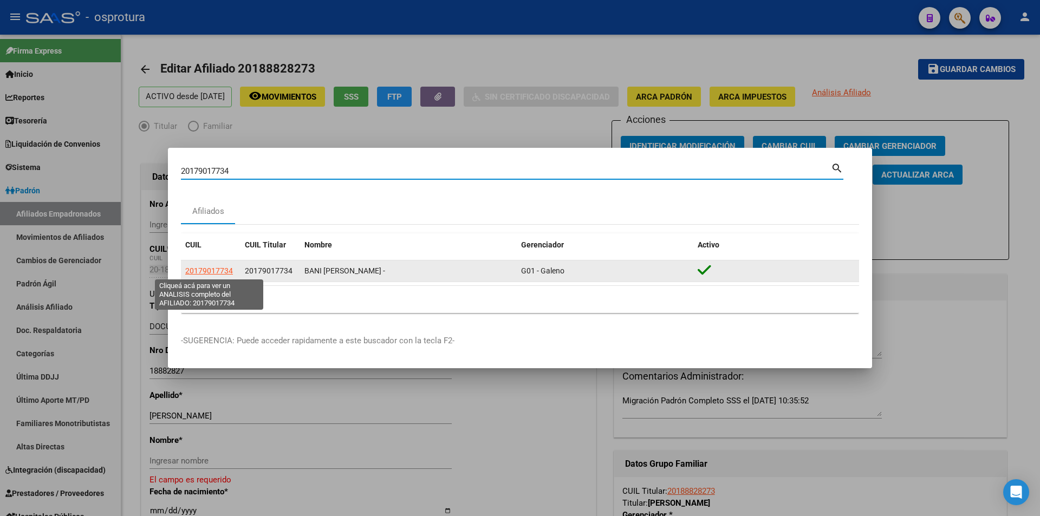
click at [206, 267] on span "20179017734" at bounding box center [209, 271] width 48 height 9
type textarea "20179017734"
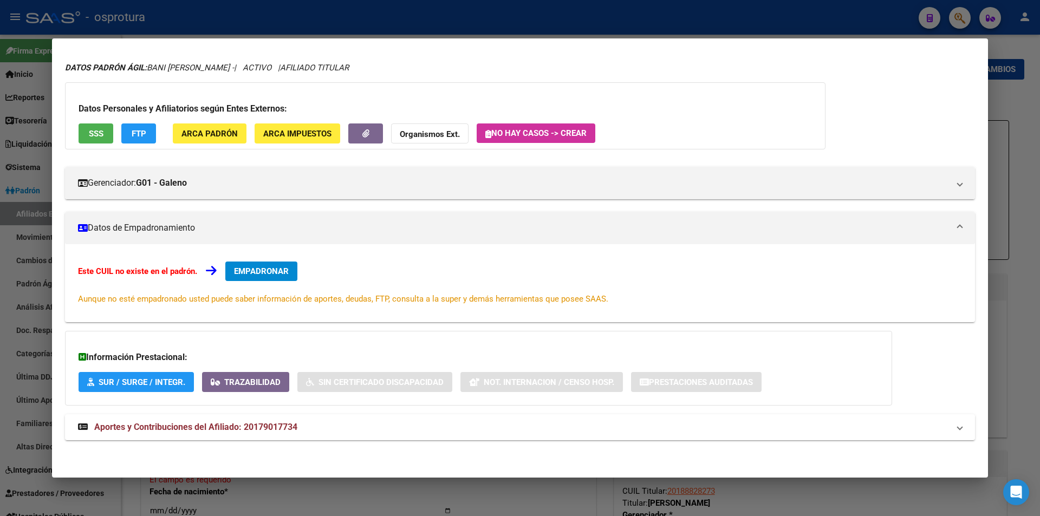
scroll to position [0, 0]
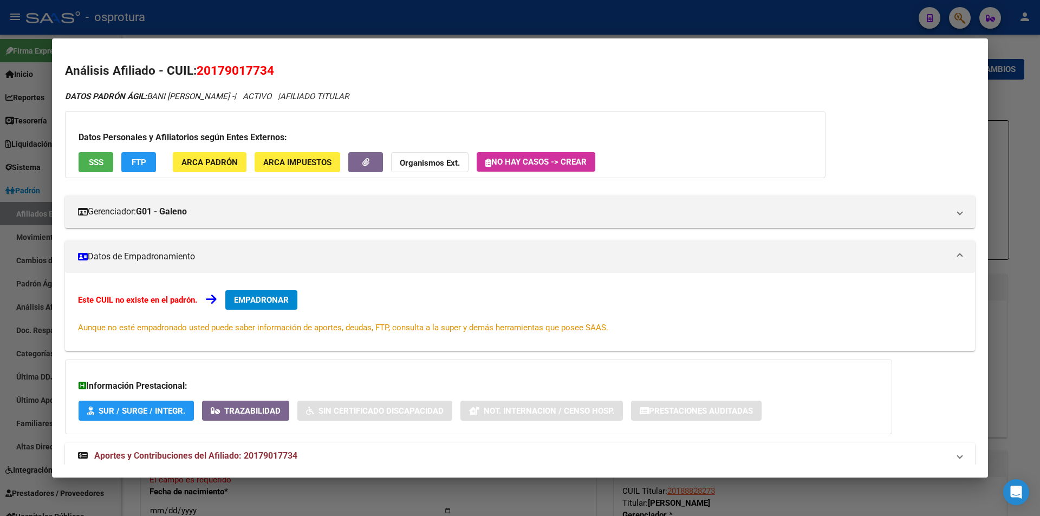
click at [430, 25] on div at bounding box center [520, 258] width 1040 height 516
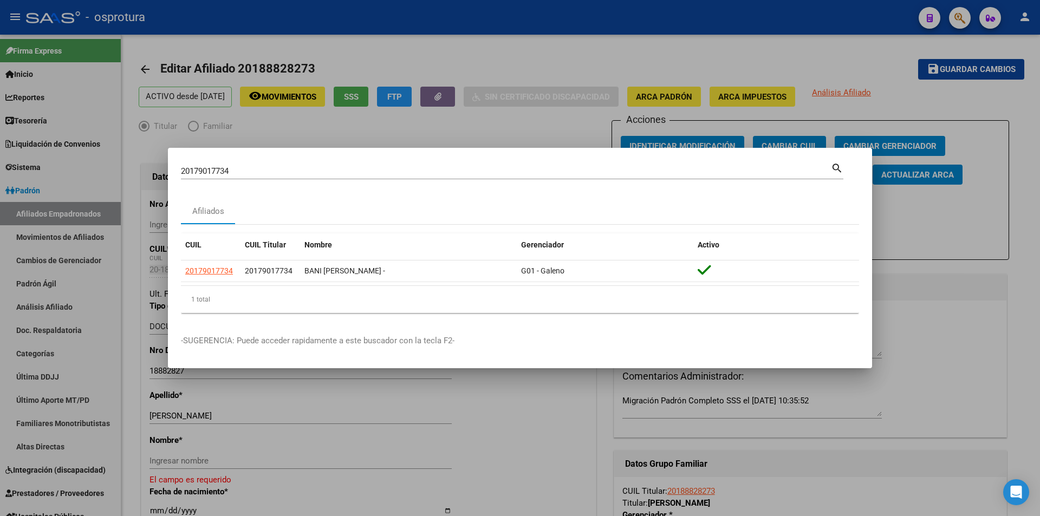
click at [500, 28] on div at bounding box center [520, 258] width 1040 height 516
